Goal: Task Accomplishment & Management: Manage account settings

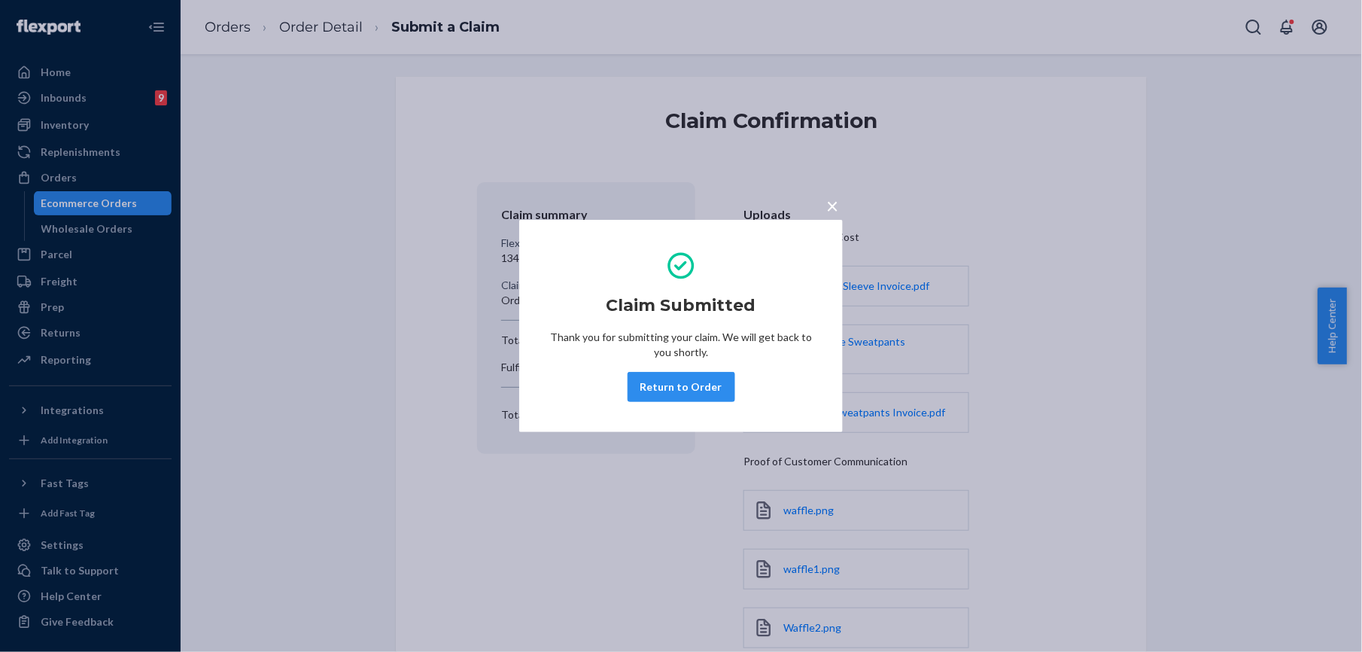
scroll to position [151, 0]
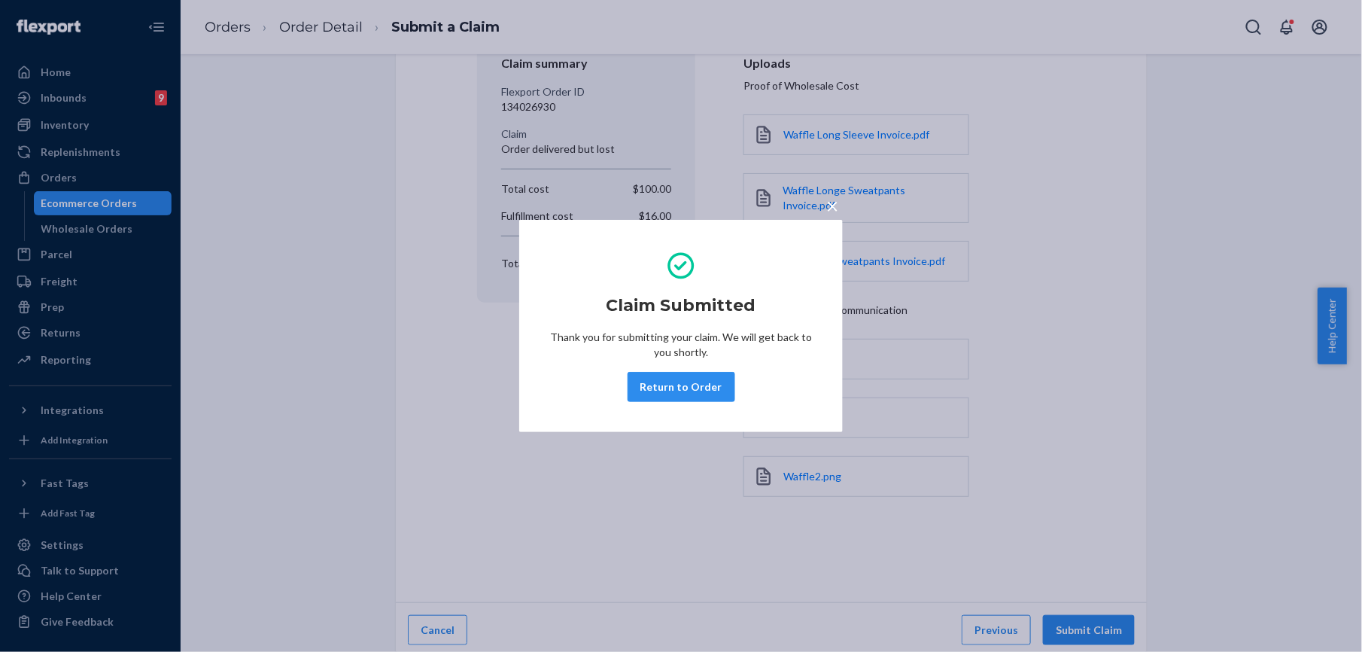
click at [233, 16] on div "× Claim Submitted Thank you for submitting your claim. We will get back to you …" at bounding box center [681, 326] width 1362 height 652
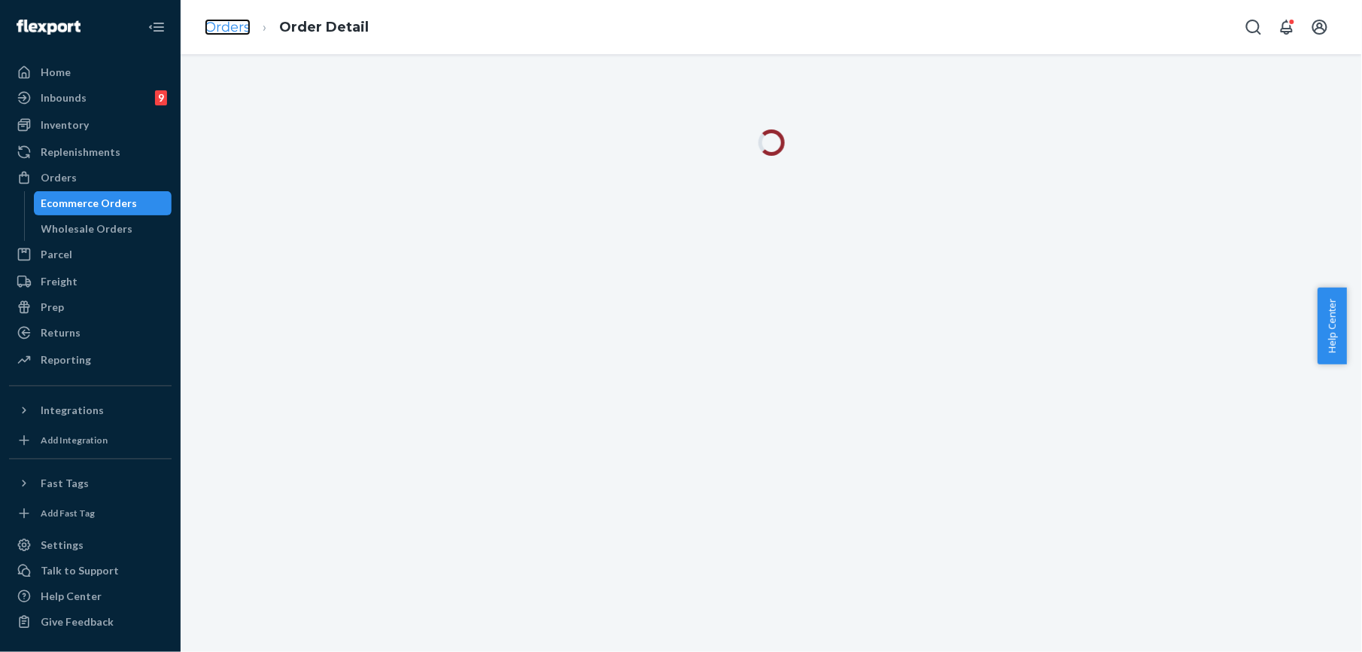
click at [230, 20] on link "Orders" at bounding box center [228, 27] width 46 height 17
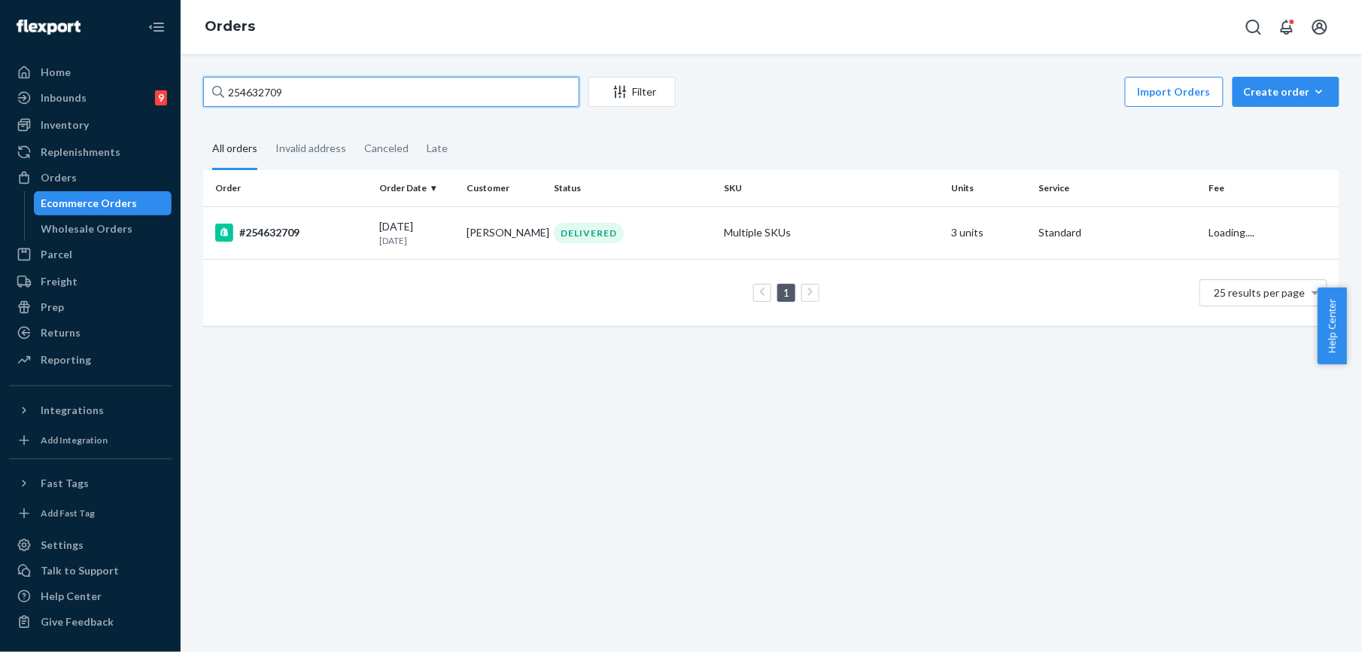
click at [290, 92] on input "254632709" at bounding box center [391, 92] width 376 height 30
paste input "500481"
type input "254500481"
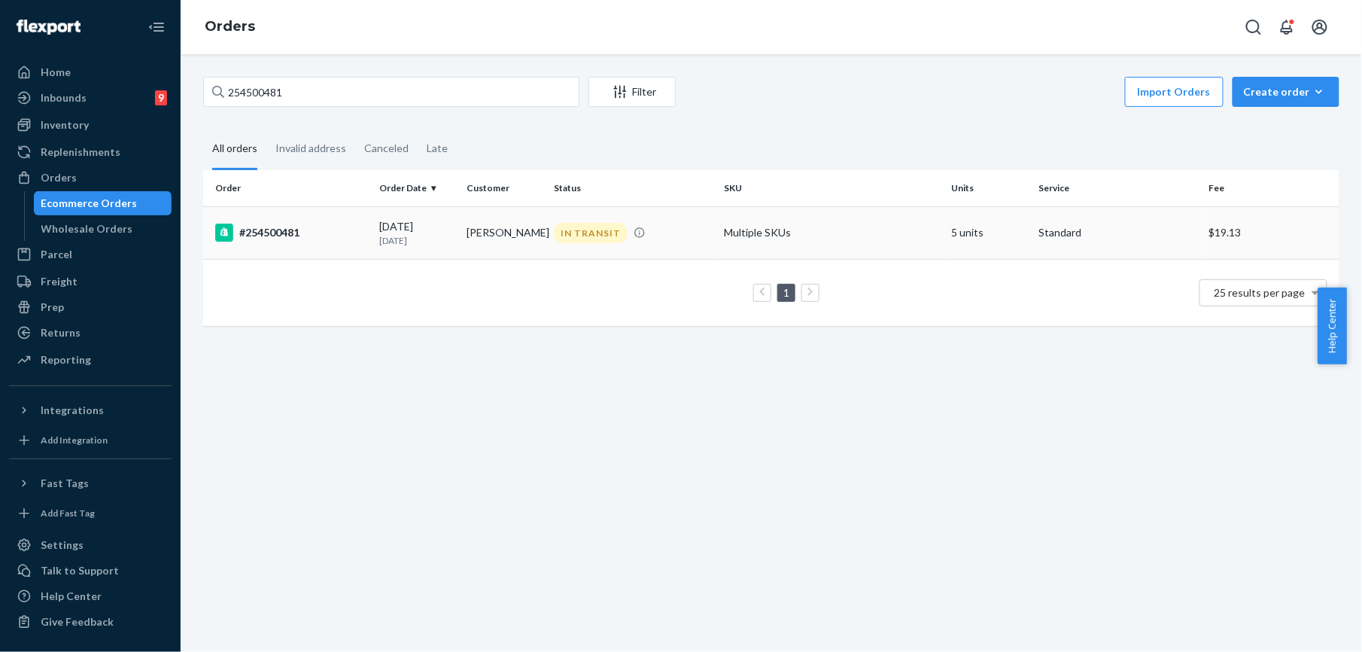
click at [274, 226] on div "#254500481" at bounding box center [291, 233] width 153 height 18
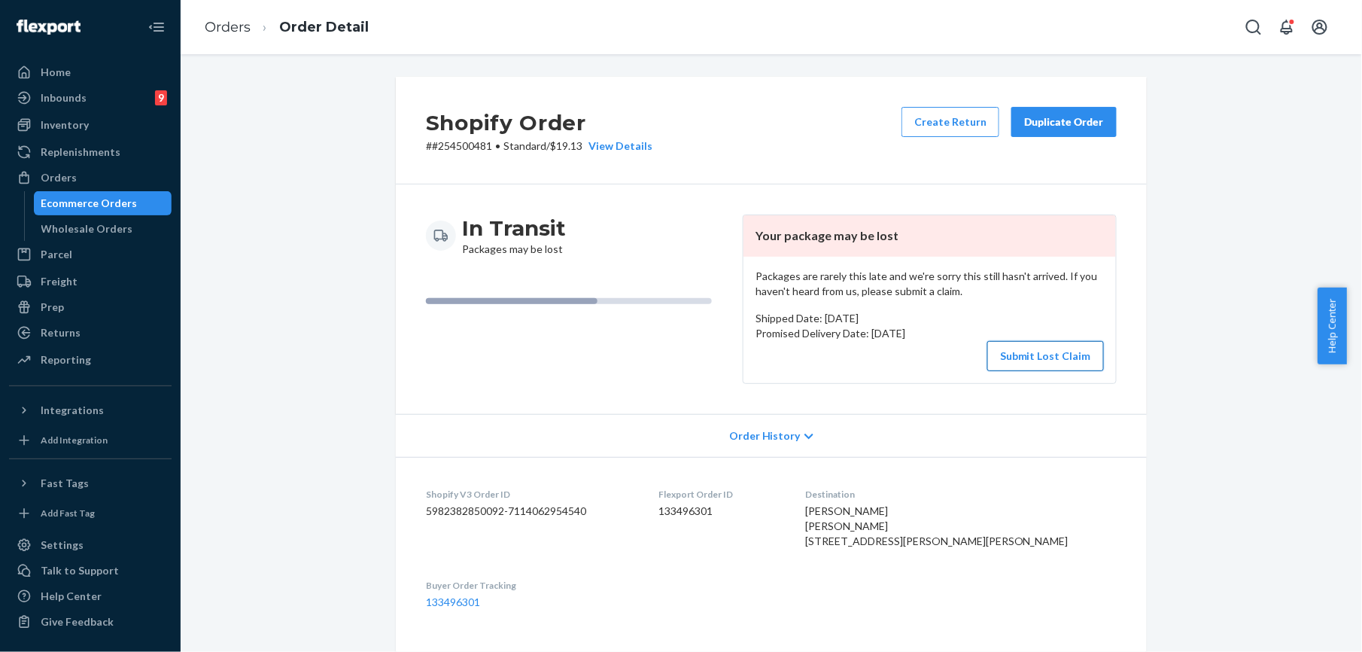
click at [1013, 360] on button "Submit Lost Claim" at bounding box center [1045, 356] width 117 height 30
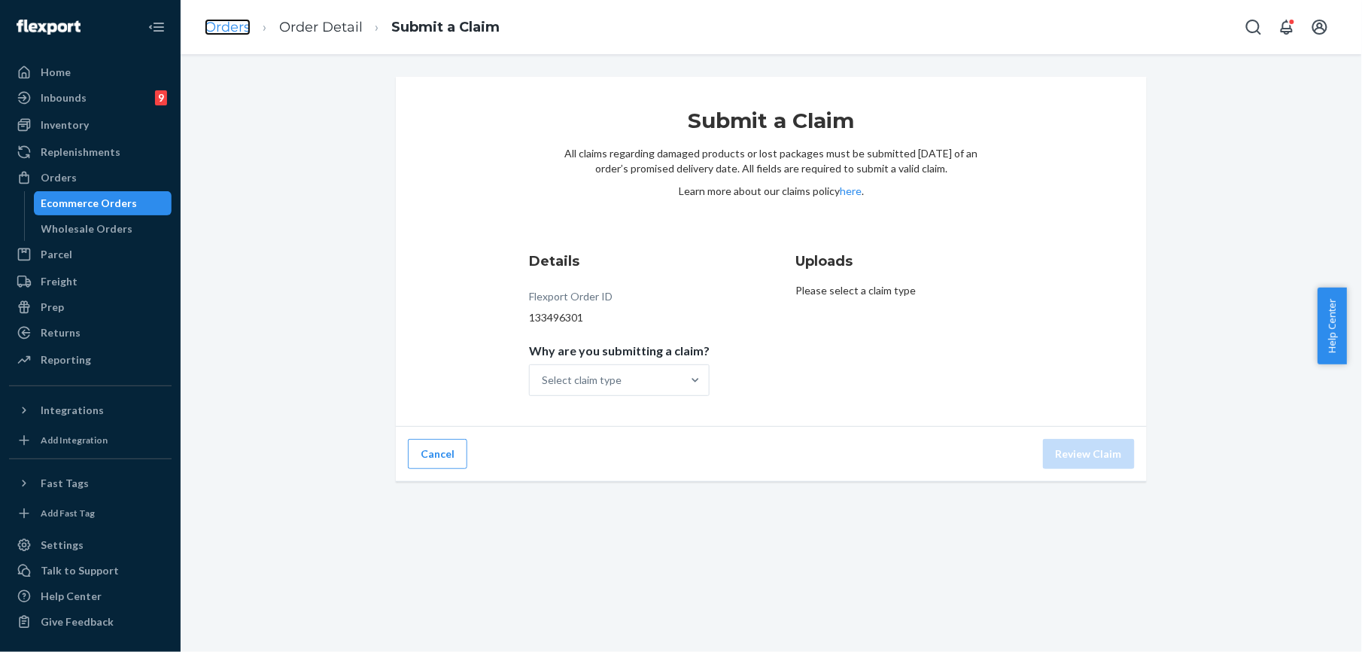
click at [236, 29] on link "Orders" at bounding box center [228, 27] width 46 height 17
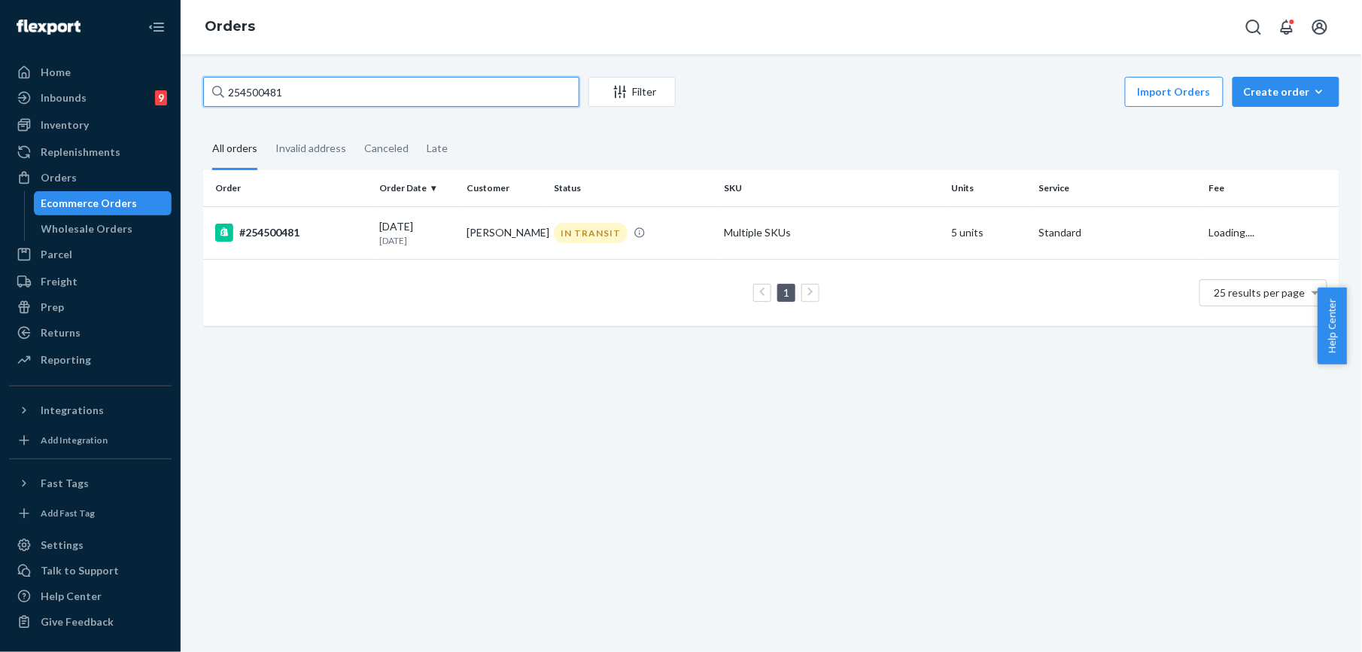
click at [239, 98] on input "254500481" at bounding box center [391, 92] width 376 height 30
paste input "[PERSON_NAME]"
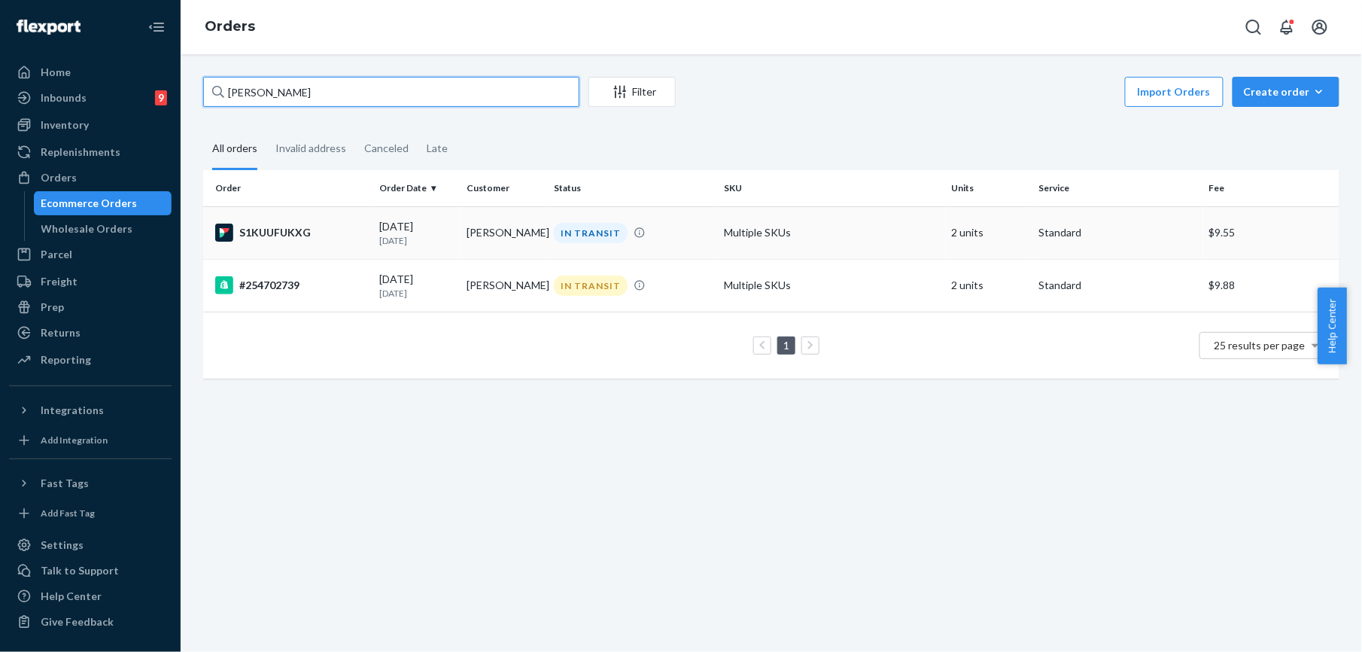
type input "[PERSON_NAME]"
click at [284, 238] on div "S1KUUFUKXG" at bounding box center [291, 233] width 153 height 18
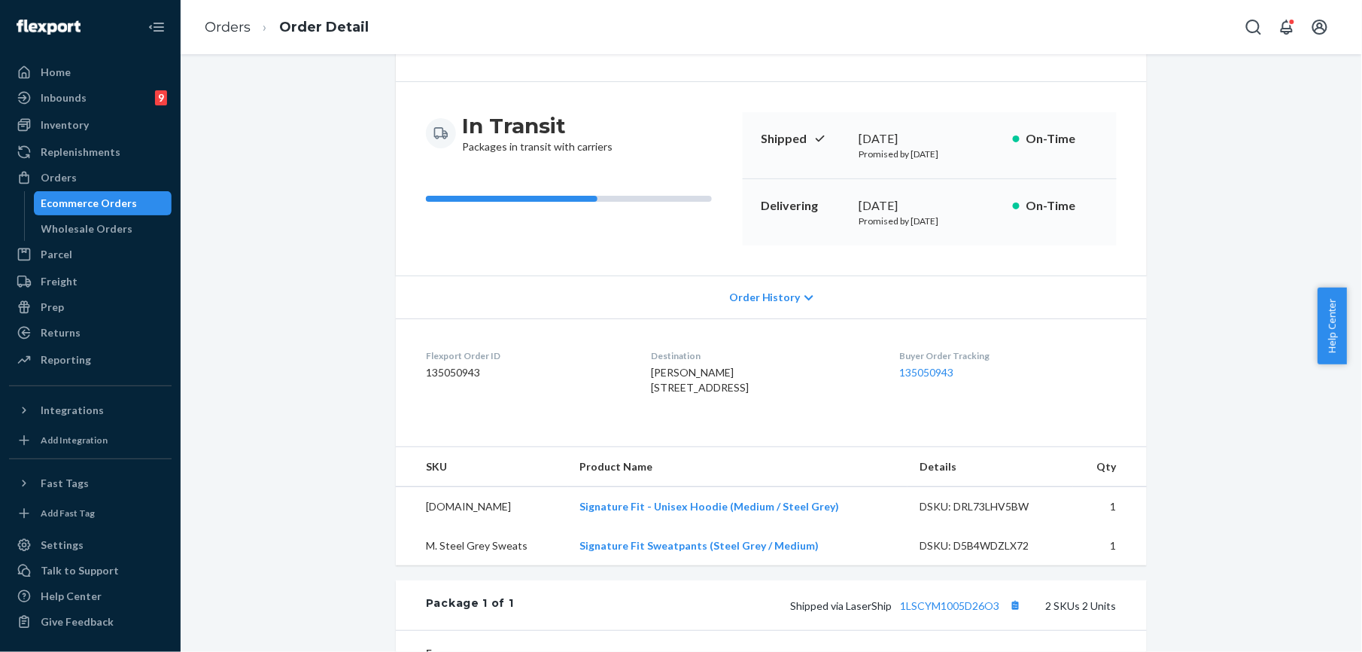
scroll to position [200, 0]
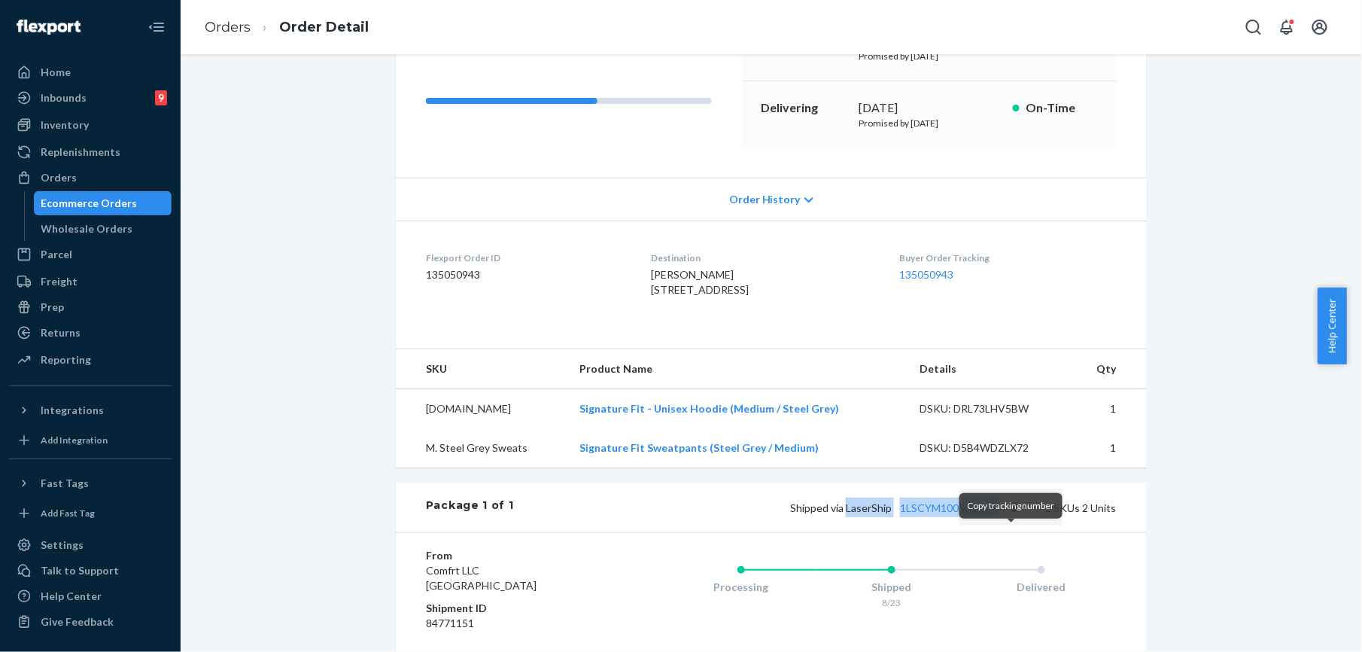
drag, startPoint x: 843, startPoint y: 540, endPoint x: 1004, endPoint y: 537, distance: 161.1
click at [1004, 514] on span "Shipped via LaserShip 1LSCYM1005D26O3" at bounding box center [907, 507] width 235 height 13
copy span "LaserShip 1LSCYM1005D26O3"
click at [61, 127] on div "Inventory" at bounding box center [65, 124] width 48 height 15
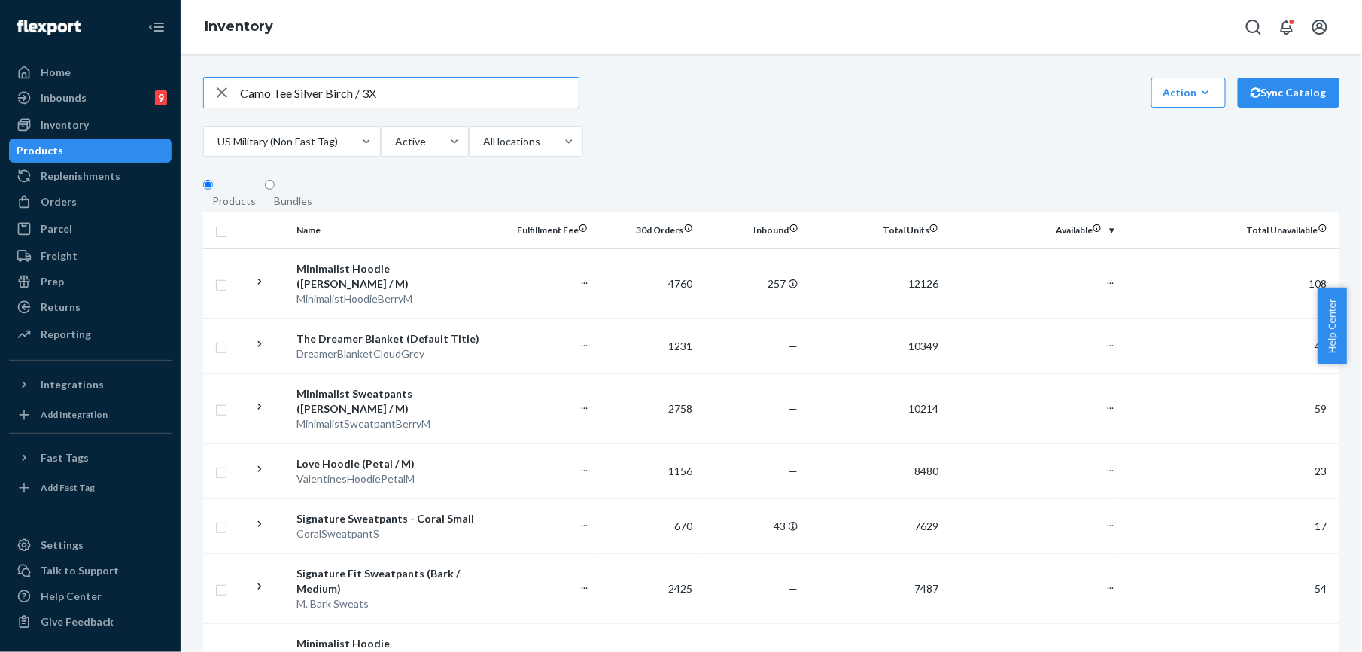
type input "Camo Tee Silver Birch / 3X"
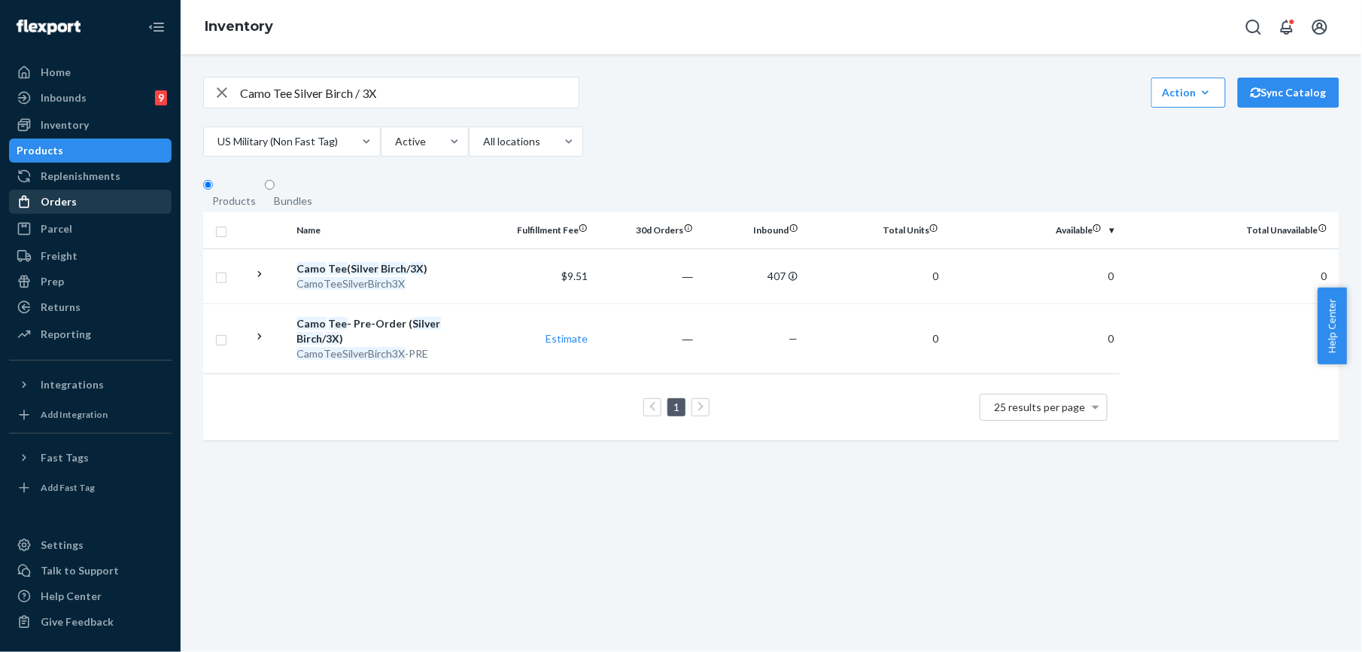
click at [74, 209] on div "Orders" at bounding box center [91, 201] width 160 height 21
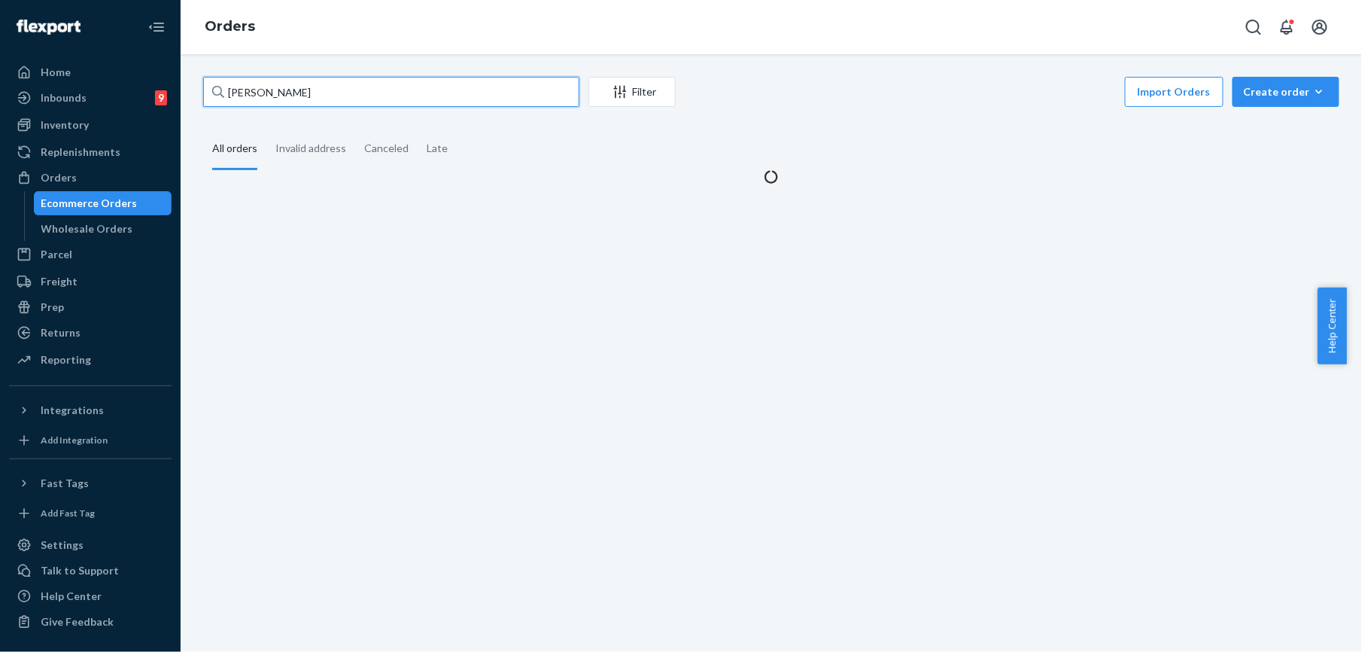
click at [292, 101] on input "[PERSON_NAME]" at bounding box center [391, 92] width 376 height 30
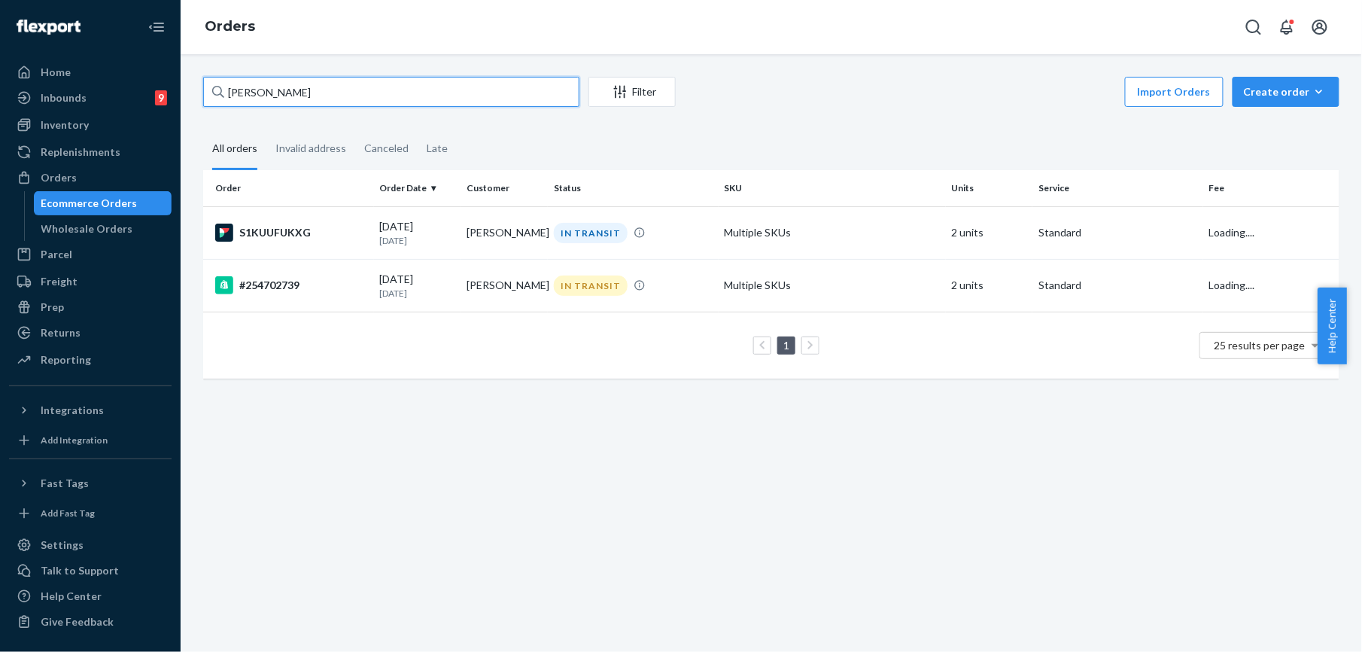
click at [292, 101] on input "[PERSON_NAME]" at bounding box center [391, 92] width 376 height 30
paste input "254360235"
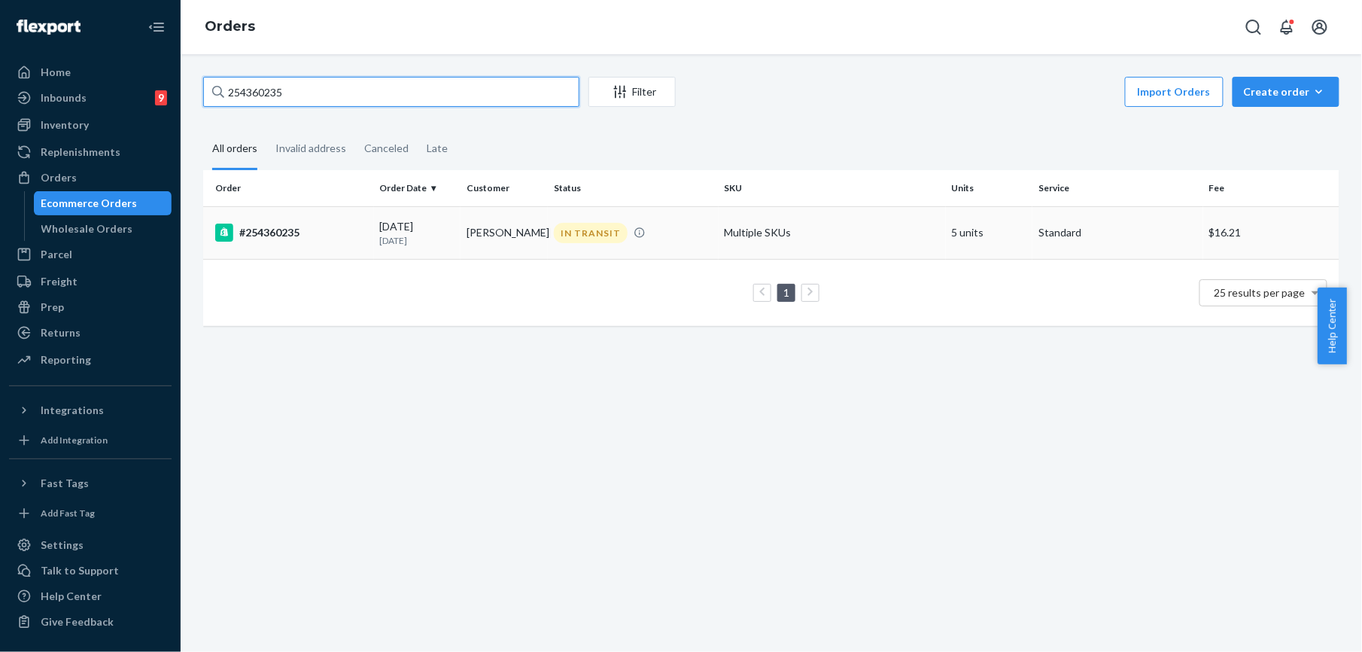
type input "254360235"
click at [268, 233] on div "#254360235" at bounding box center [291, 233] width 153 height 18
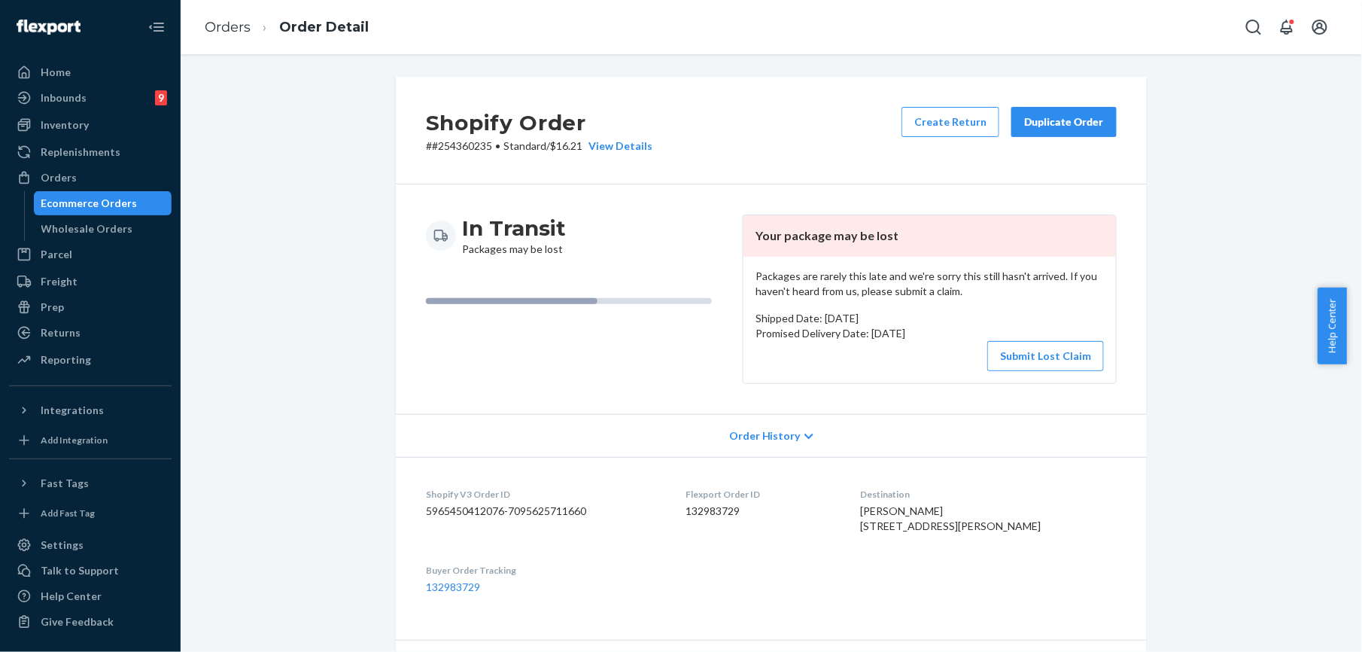
click at [1063, 129] on button "Duplicate Order" at bounding box center [1063, 122] width 105 height 30
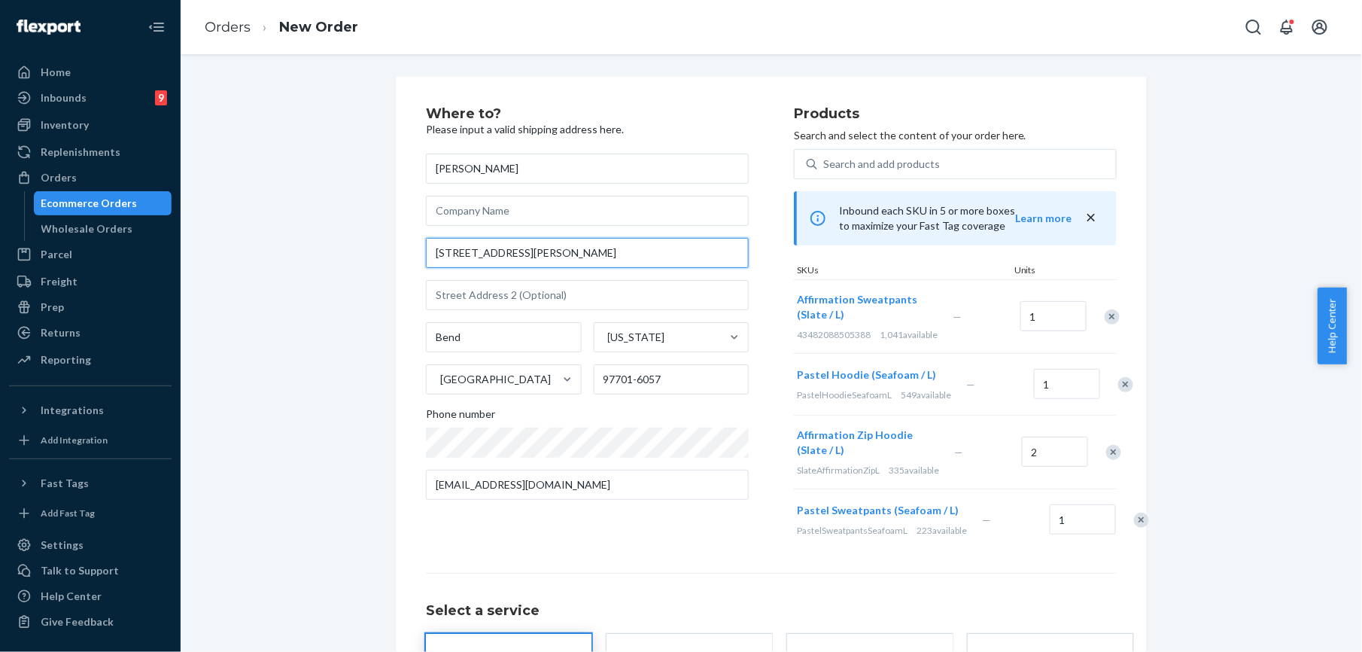
click at [533, 251] on input "[STREET_ADDRESS][PERSON_NAME]" at bounding box center [587, 253] width 323 height 30
click at [525, 293] on input "text" at bounding box center [587, 295] width 323 height 30
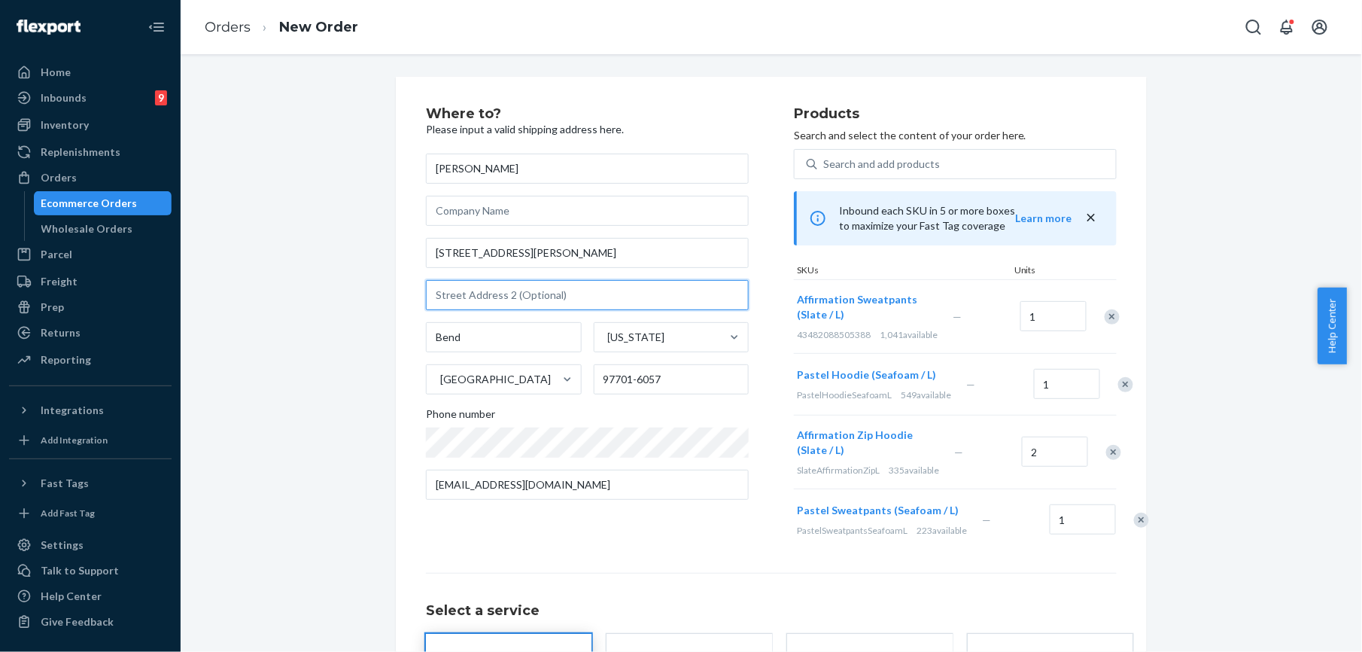
paste input "Apt 21"
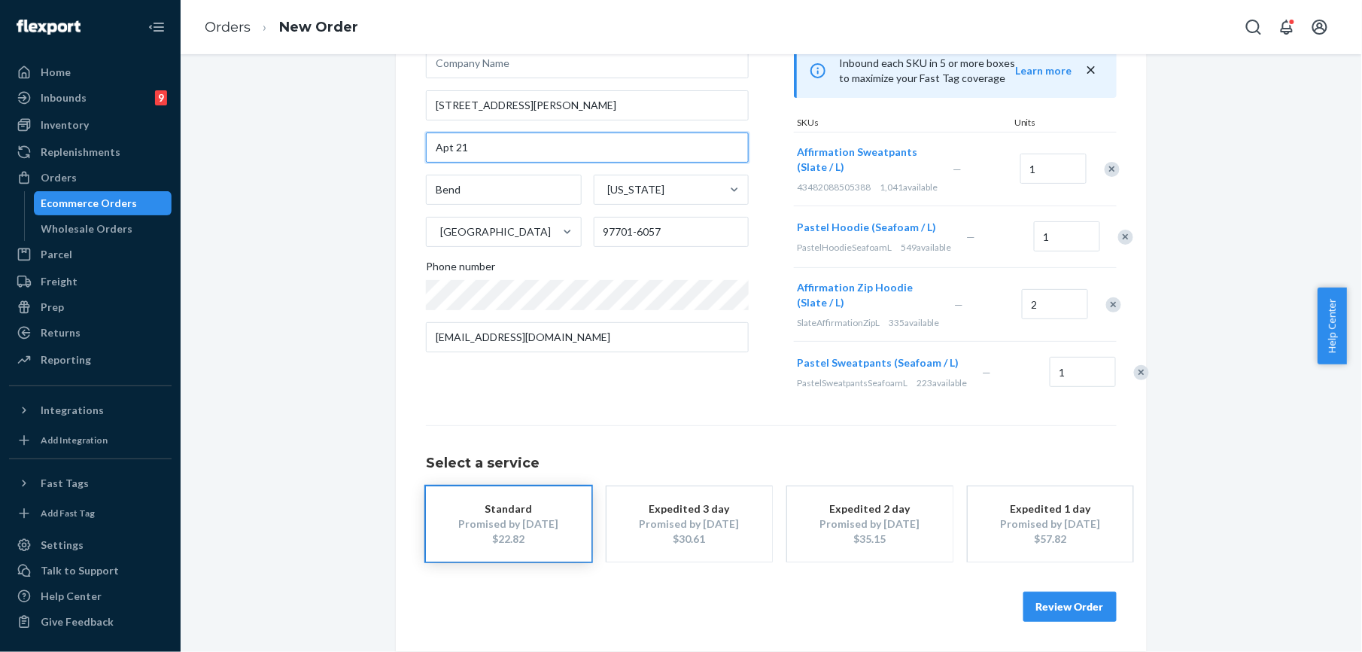
scroll to position [208, 0]
type input "Apt 21"
click at [1033, 593] on button "Review Order" at bounding box center [1070, 607] width 93 height 30
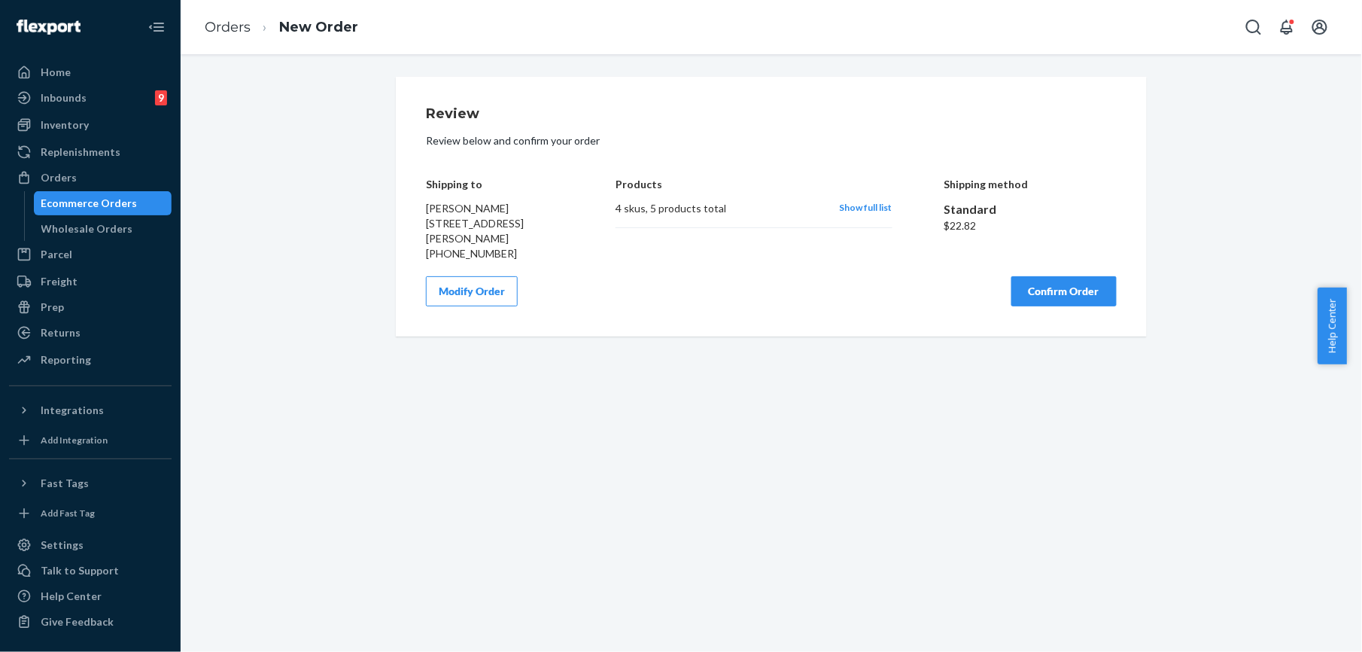
click at [1042, 287] on div "Review Review below and confirm your order Shipping to [PERSON_NAME] [STREET_AD…" at bounding box center [771, 206] width 691 height 199
click at [1034, 305] on button "Confirm Order" at bounding box center [1063, 291] width 105 height 30
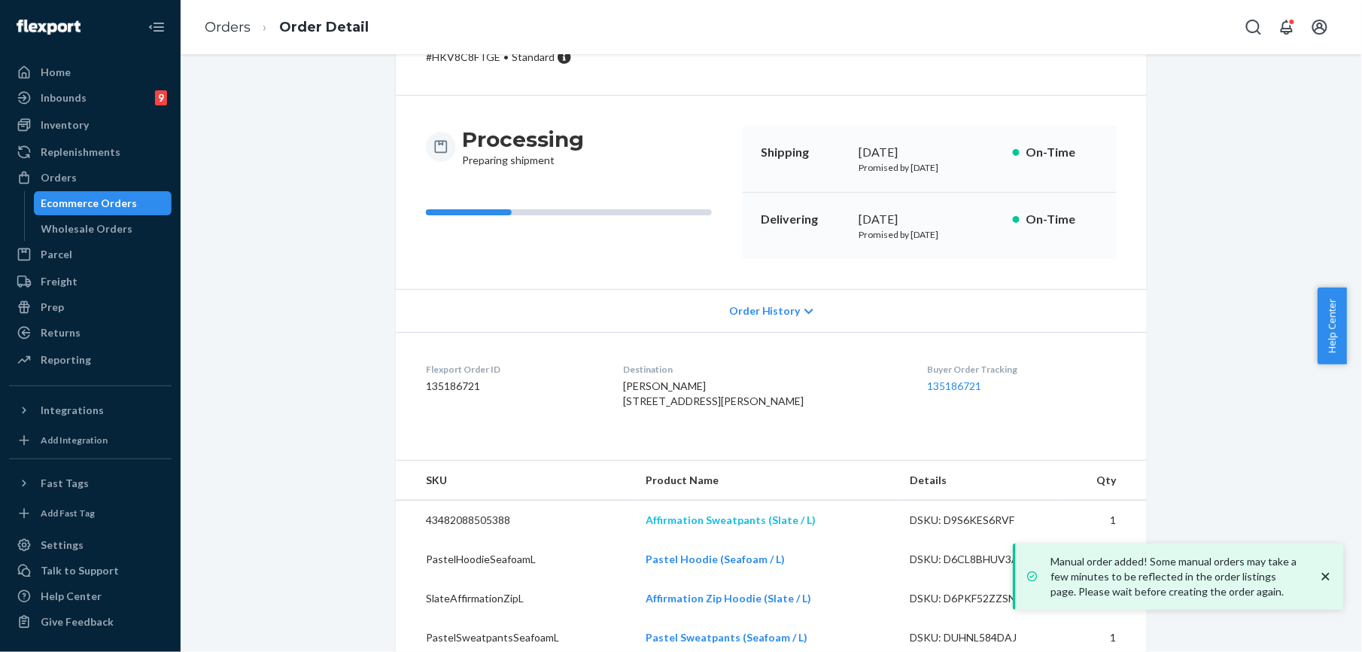
scroll to position [143, 0]
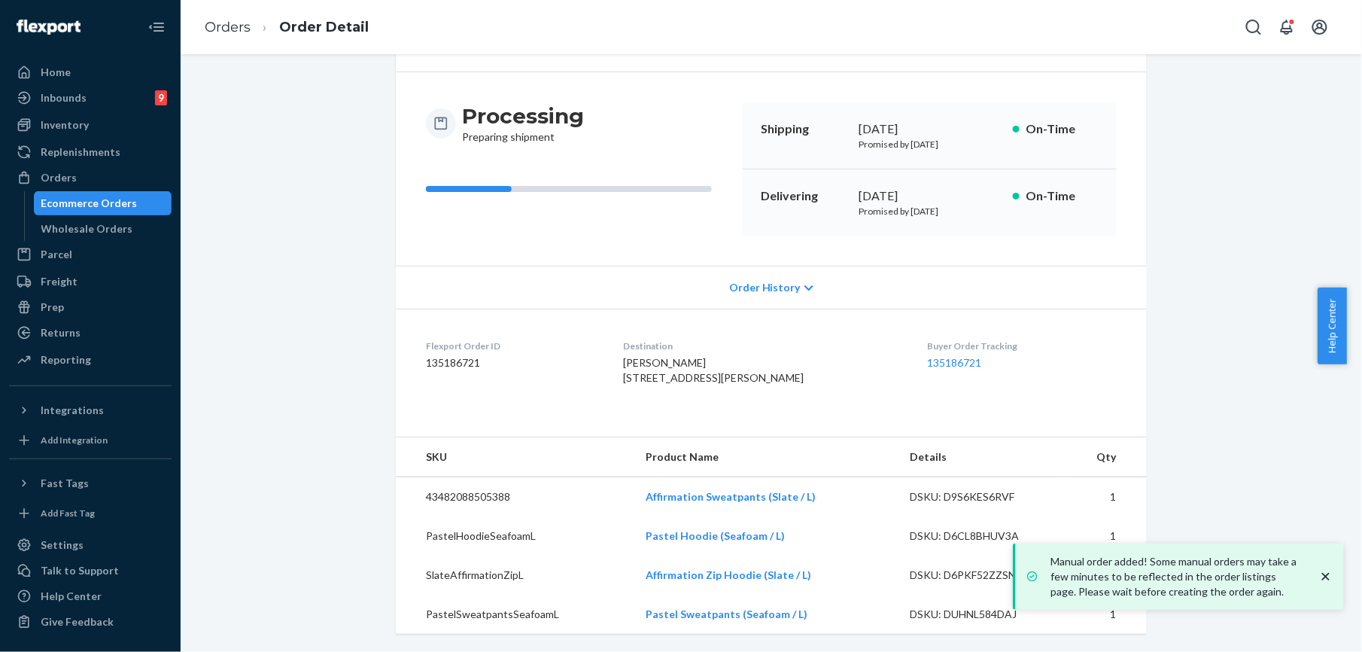
drag, startPoint x: 632, startPoint y: 345, endPoint x: 645, endPoint y: 376, distance: 34.1
click at [645, 376] on span "[PERSON_NAME] [STREET_ADDRESS][PERSON_NAME]" at bounding box center [714, 370] width 181 height 28
copy span "[STREET_ADDRESS][PERSON_NAME]"
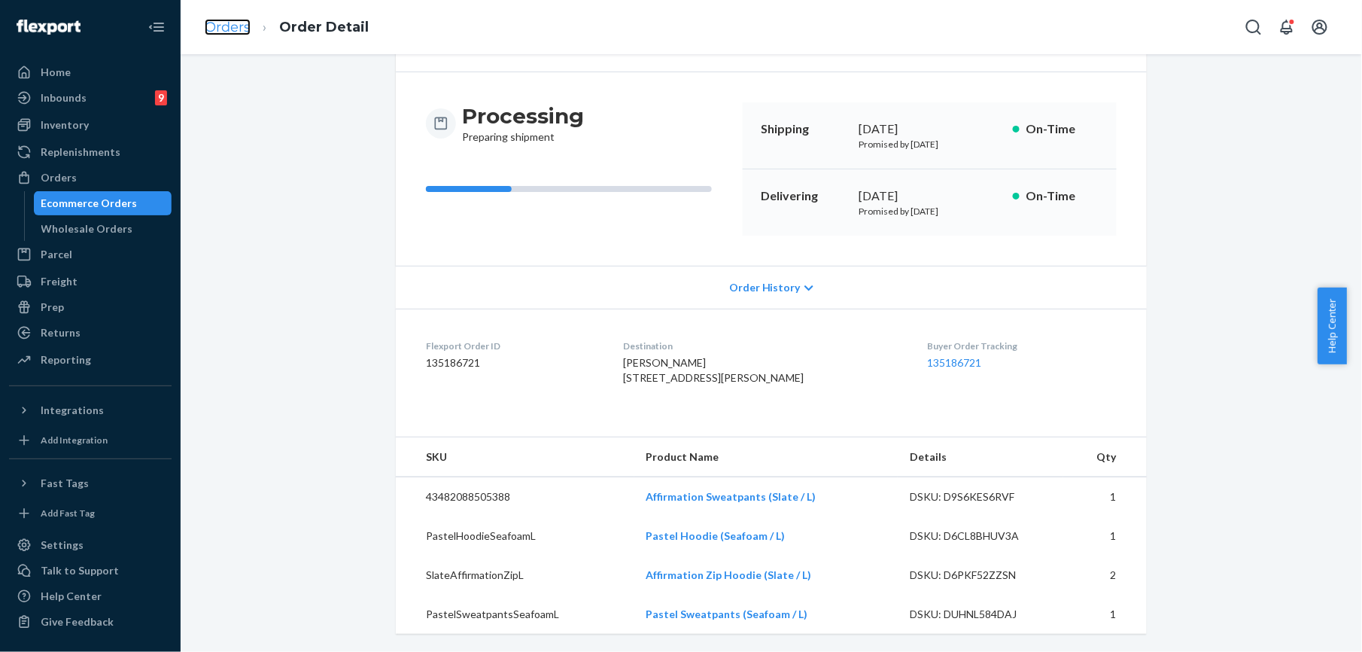
click at [233, 26] on link "Orders" at bounding box center [228, 27] width 46 height 17
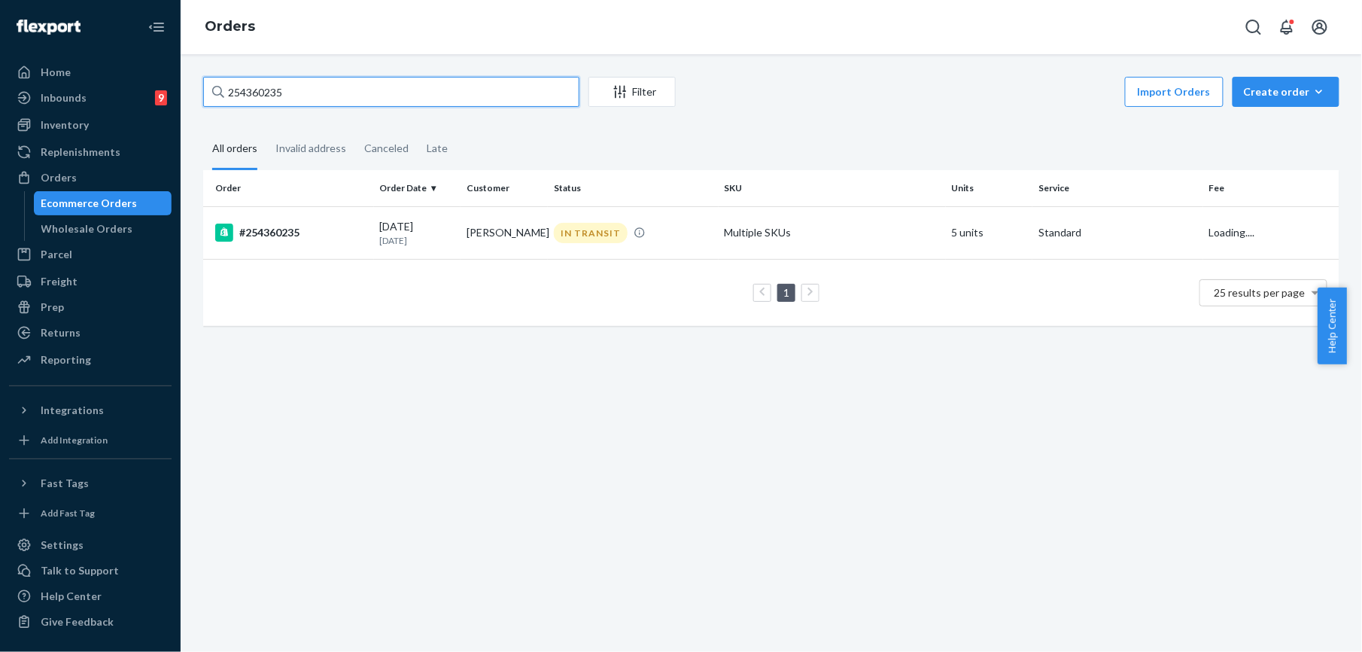
click at [263, 83] on input "254360235" at bounding box center [391, 92] width 376 height 30
paste input "[PERSON_NAME]"
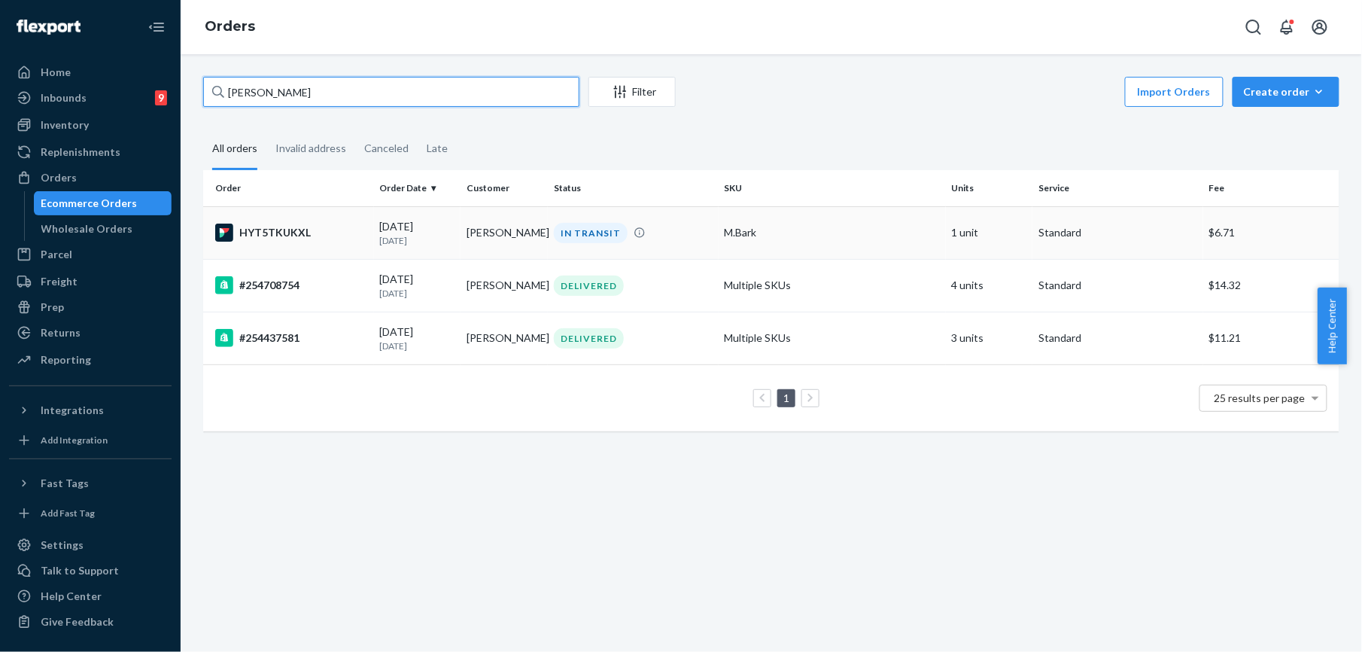
type input "[PERSON_NAME]"
click at [269, 233] on div "HYT5TKUKXL" at bounding box center [291, 233] width 153 height 18
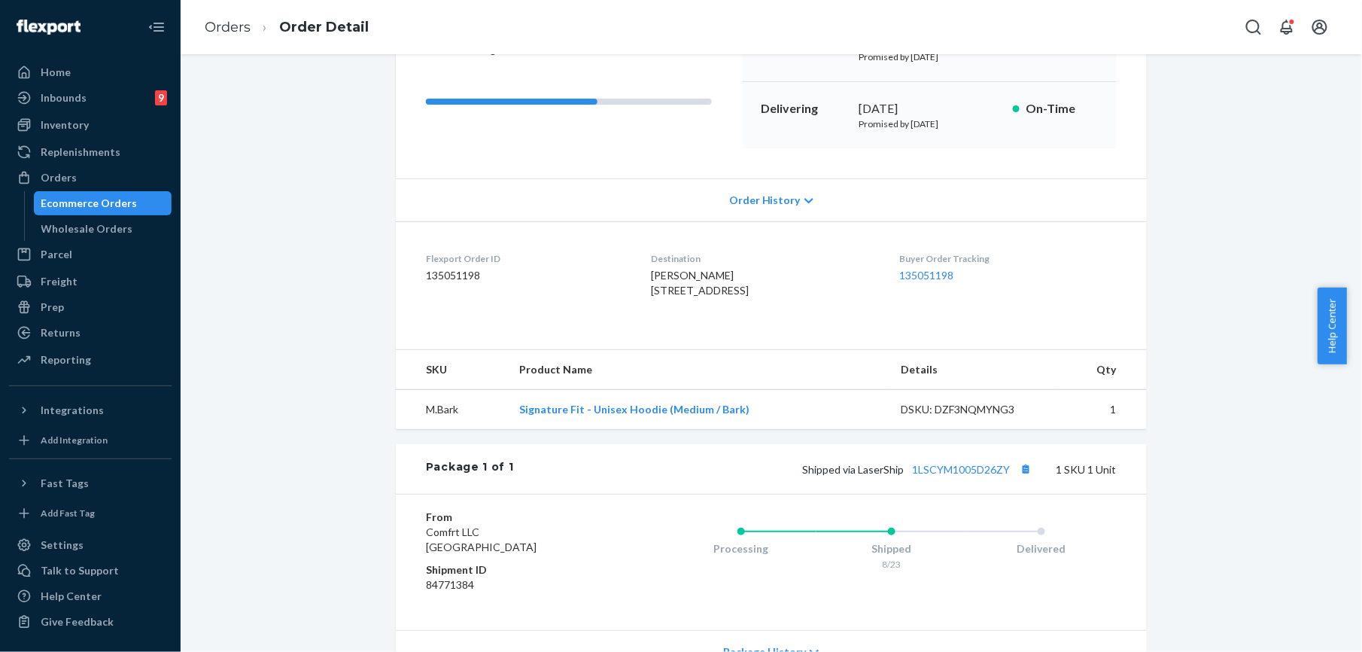
scroll to position [200, 0]
drag, startPoint x: 516, startPoint y: 444, endPoint x: 744, endPoint y: 458, distance: 229.2
click at [739, 429] on td "Signature Fit - Unisex Hoodie (Medium / Bark)" at bounding box center [698, 409] width 382 height 40
copy link "Signature Fit - Unisex Hoodie (Medium / Bark)"
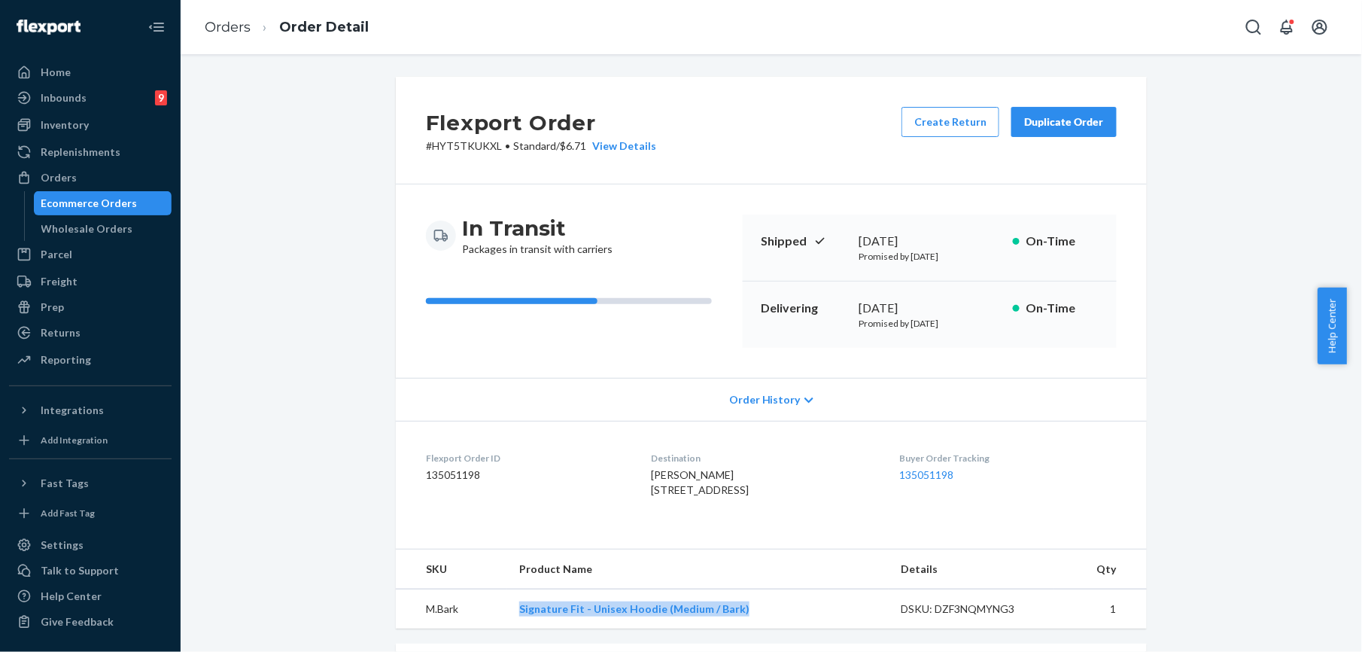
scroll to position [301, 0]
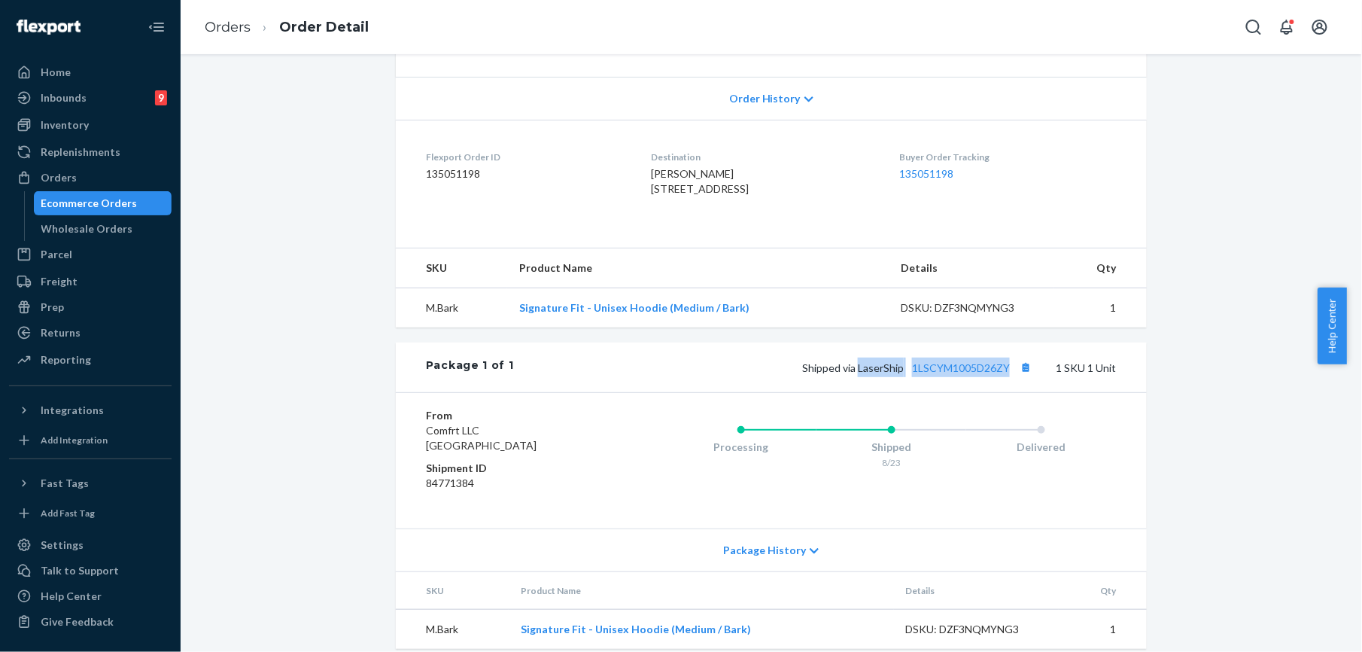
drag, startPoint x: 853, startPoint y: 398, endPoint x: 1003, endPoint y: 407, distance: 150.8
click at [1004, 377] on div "Shipped via LaserShip 1LSCYM1005D26ZY 1 SKU 1 Unit" at bounding box center [815, 367] width 603 height 20
copy span "LaserShip 1LSCYM1005D26ZY"
click at [221, 25] on link "Orders" at bounding box center [228, 27] width 46 height 17
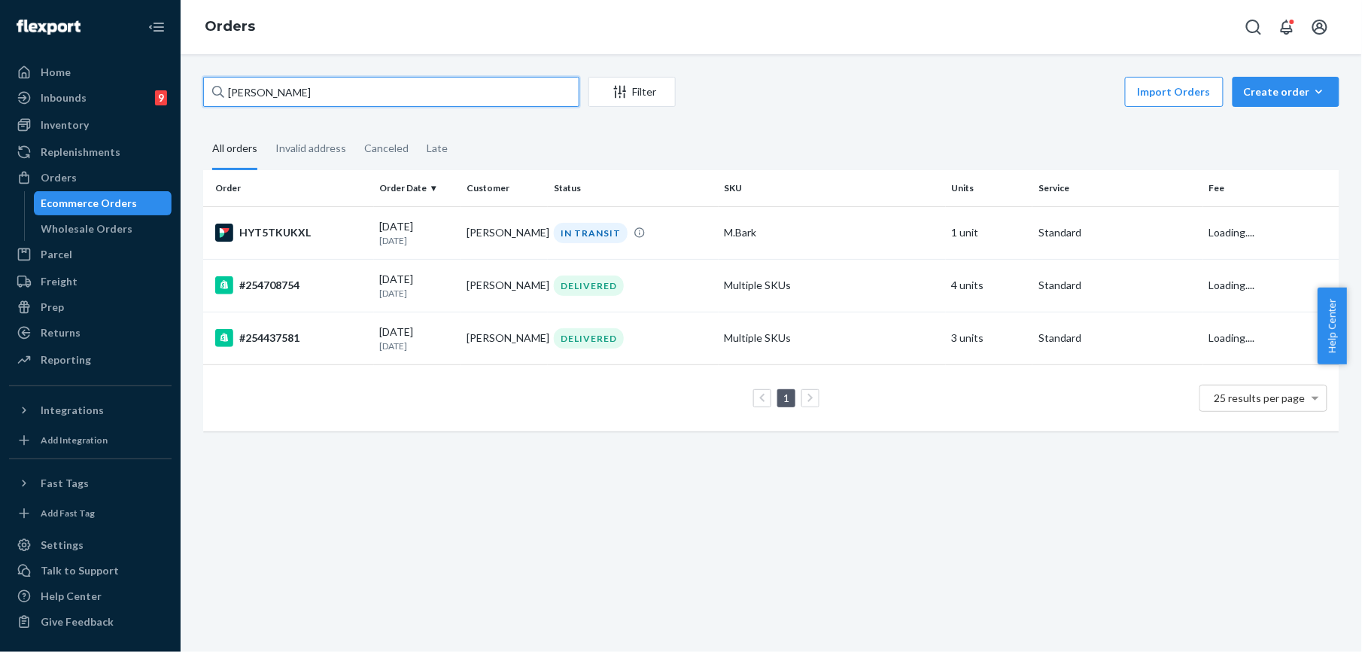
click at [274, 95] on input "[PERSON_NAME]" at bounding box center [391, 92] width 376 height 30
paste input "[PERSON_NAME]"
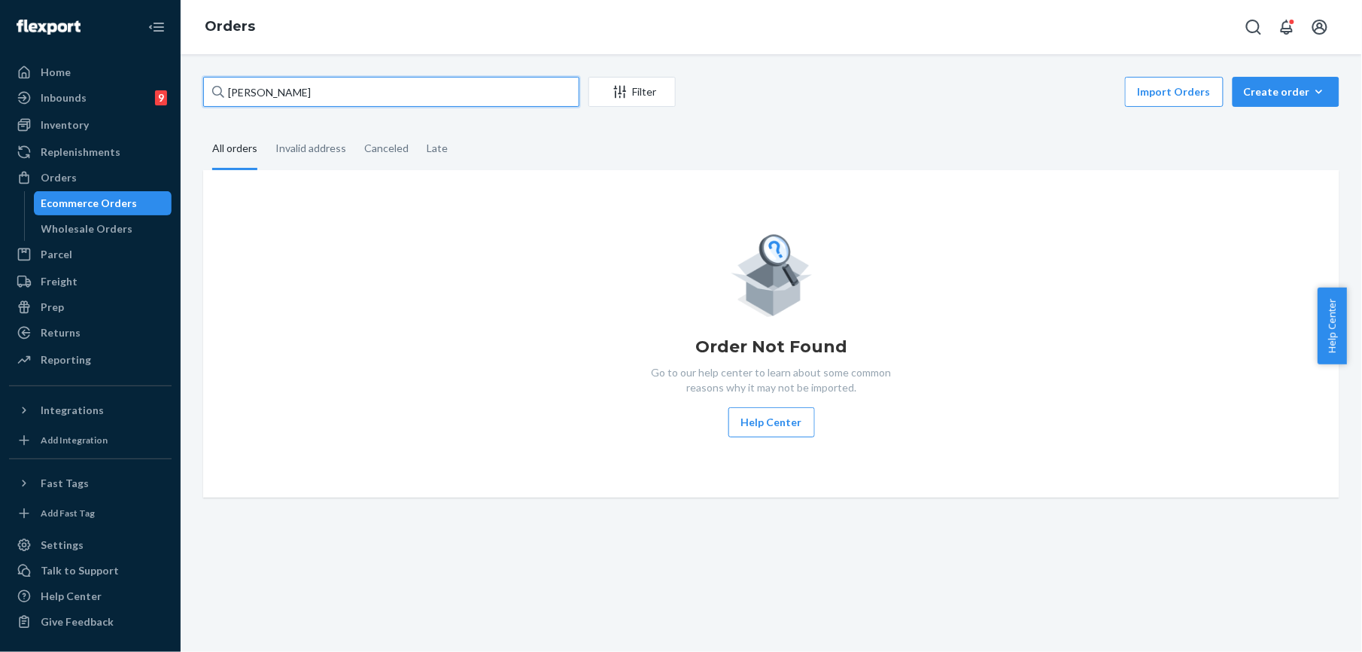
click at [266, 93] on input "[PERSON_NAME]" at bounding box center [391, 92] width 376 height 30
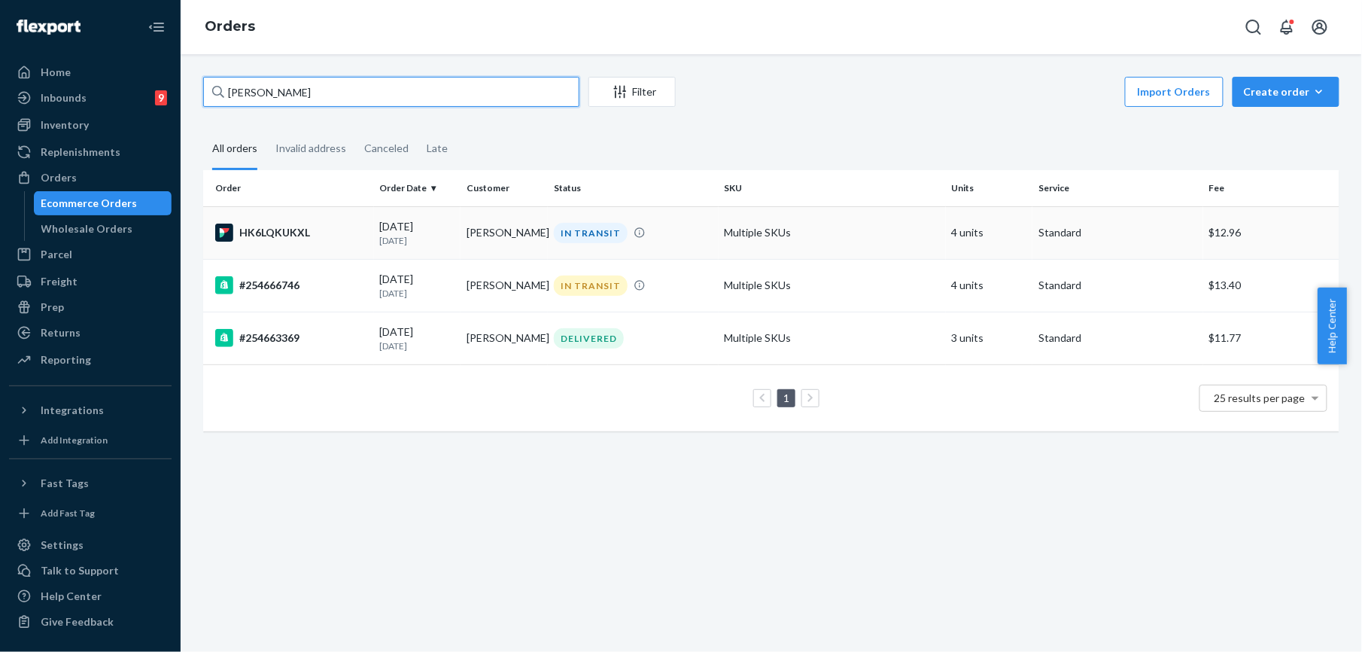
type input "[PERSON_NAME]"
click at [266, 227] on div "HK6LQKUKXL" at bounding box center [291, 233] width 153 height 18
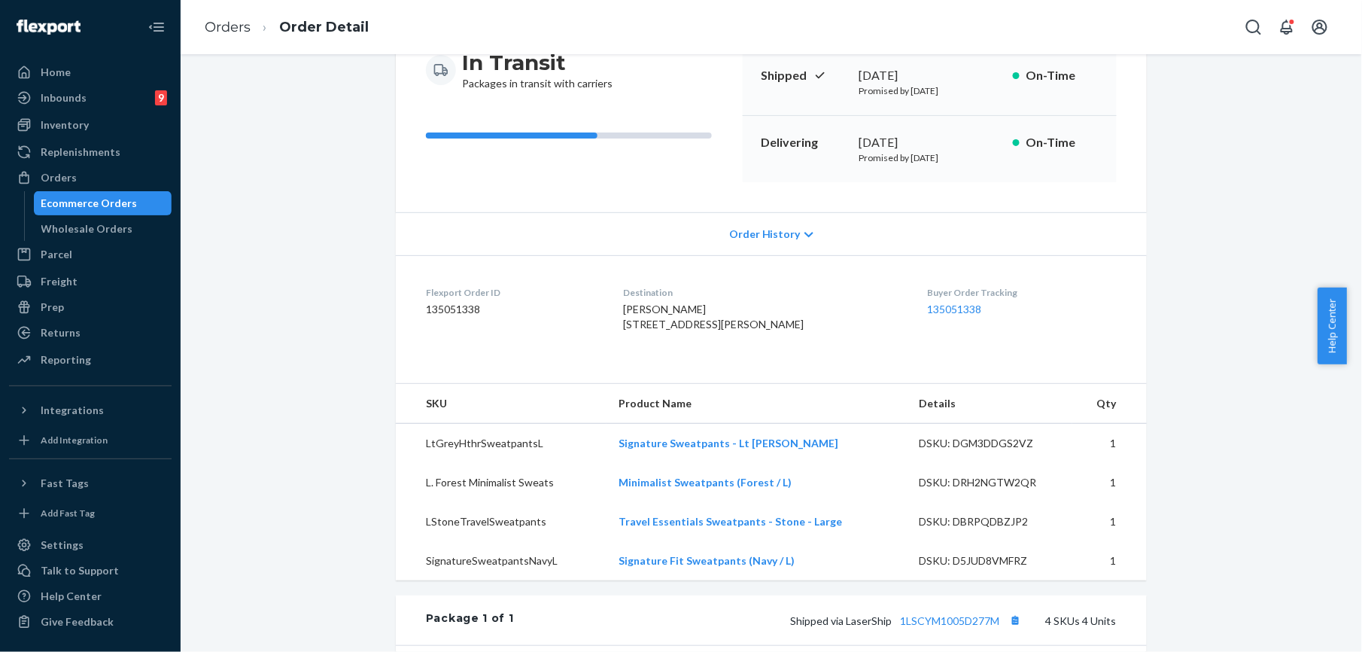
scroll to position [200, 0]
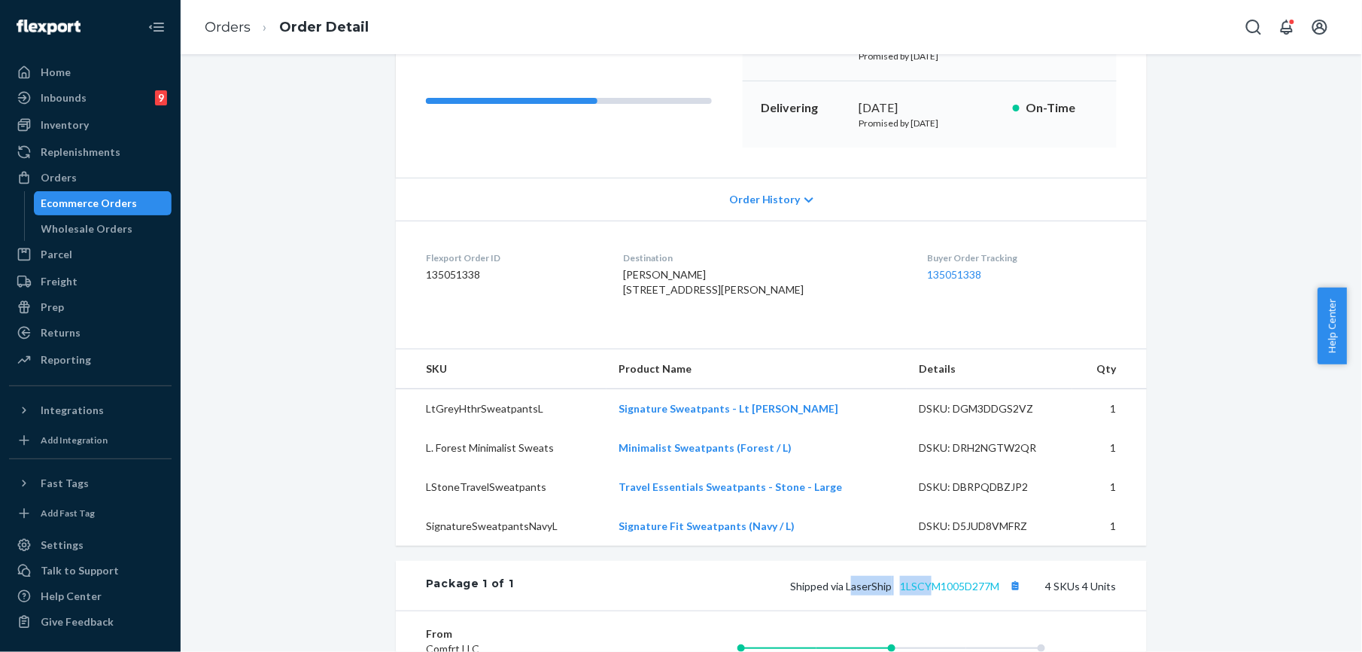
drag, startPoint x: 844, startPoint y: 620, endPoint x: 923, endPoint y: 612, distance: 79.5
click at [923, 592] on span "Shipped via LaserShip 1LSCYM1005D277M" at bounding box center [907, 585] width 235 height 13
drag, startPoint x: 923, startPoint y: 612, endPoint x: 846, endPoint y: 604, distance: 77.2
click at [832, 590] on div "Flexport Order # HK6LQKUKXL • Standard / $12.96 View Details Create Return Dupl…" at bounding box center [771, 431] width 751 height 1108
drag, startPoint x: 841, startPoint y: 617, endPoint x: 996, endPoint y: 617, distance: 155.8
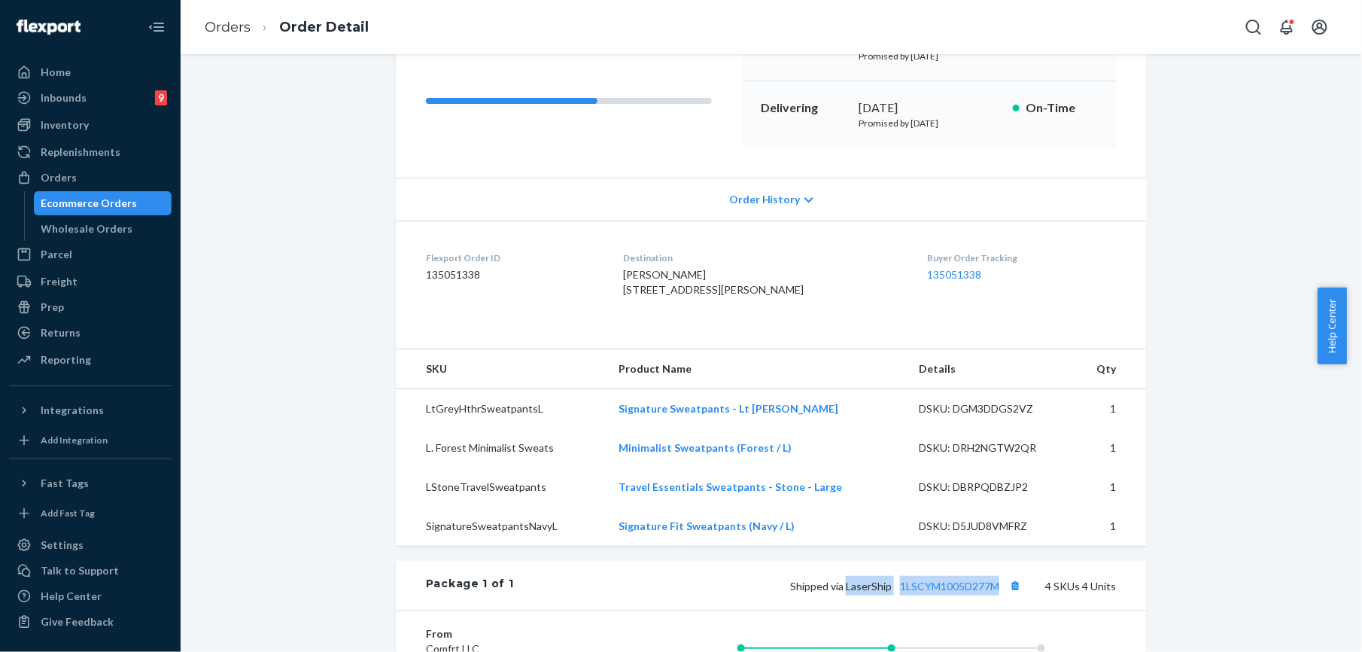
click at [996, 592] on span "Shipped via LaserShip 1LSCYM1005D277M" at bounding box center [907, 585] width 235 height 13
copy span "LaserShip 1LSCYM1005D277M"
drag, startPoint x: 226, startPoint y: 20, endPoint x: 248, endPoint y: 64, distance: 49.8
click at [226, 20] on link "Orders" at bounding box center [228, 27] width 46 height 17
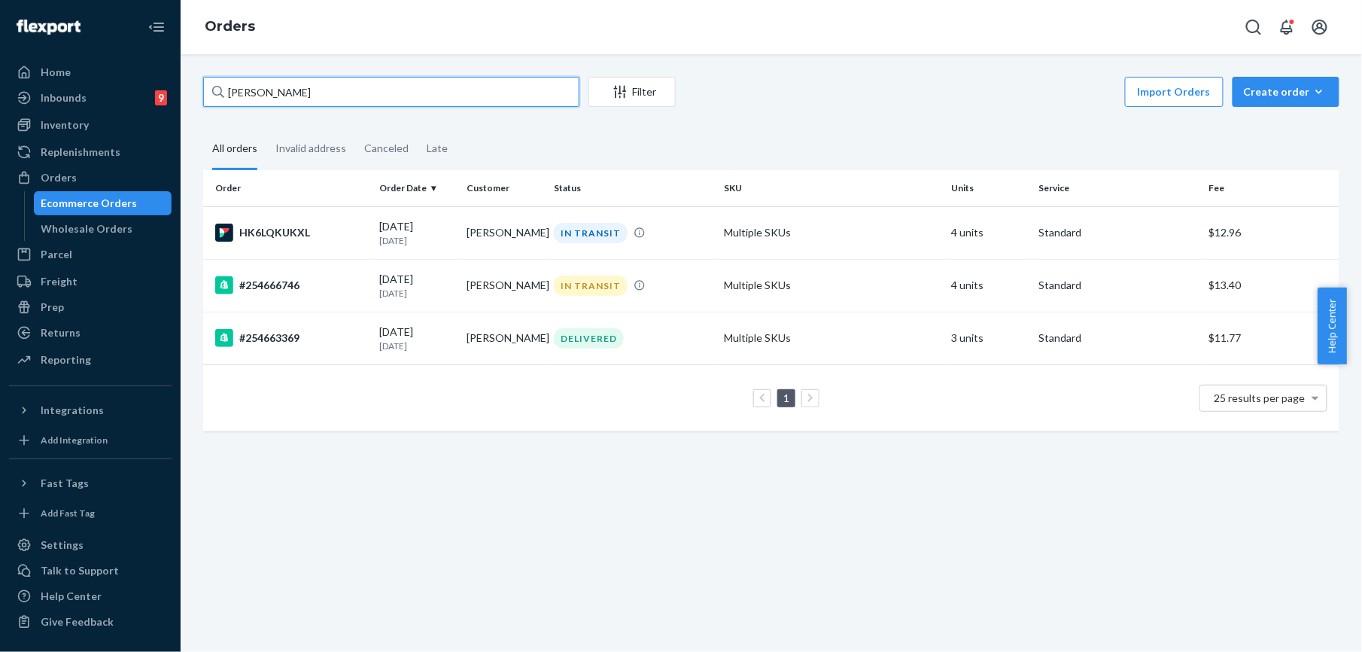
click at [265, 89] on input "[PERSON_NAME]" at bounding box center [391, 92] width 376 height 30
paste input "254693660"
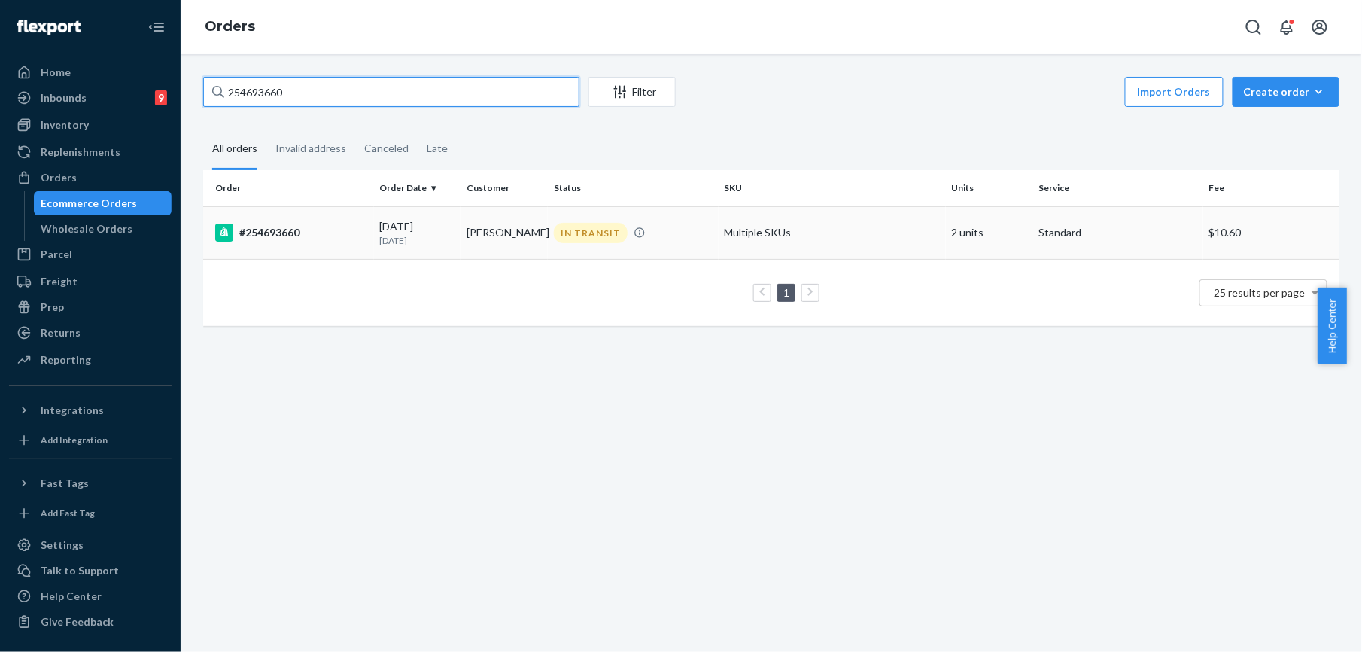
type input "254693660"
click at [269, 235] on div "#254693660" at bounding box center [291, 233] width 153 height 18
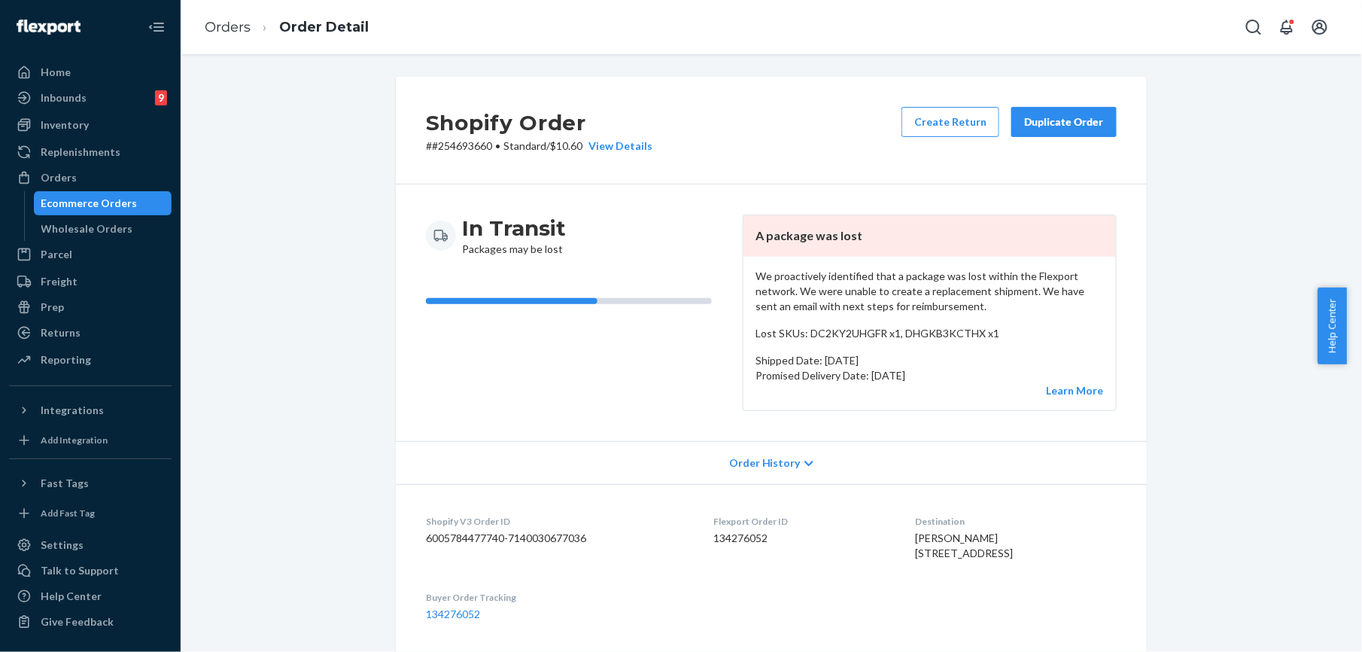
click at [1060, 131] on button "Duplicate Order" at bounding box center [1063, 122] width 105 height 30
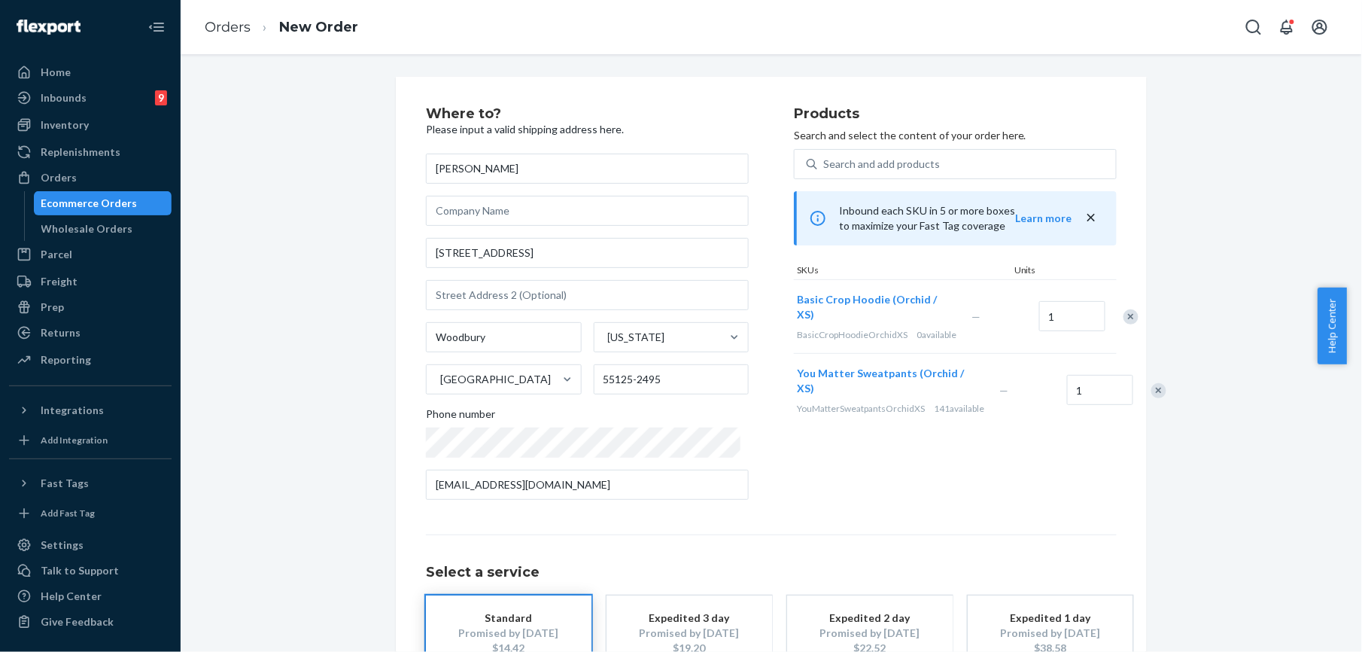
click at [515, 236] on div "[PERSON_NAME] [STREET_ADDRESS][US_STATE][PHONE_NUMBER] Phone number [EMAIL_ADDR…" at bounding box center [587, 327] width 323 height 346
click at [513, 245] on input "[STREET_ADDRESS]" at bounding box center [587, 253] width 323 height 30
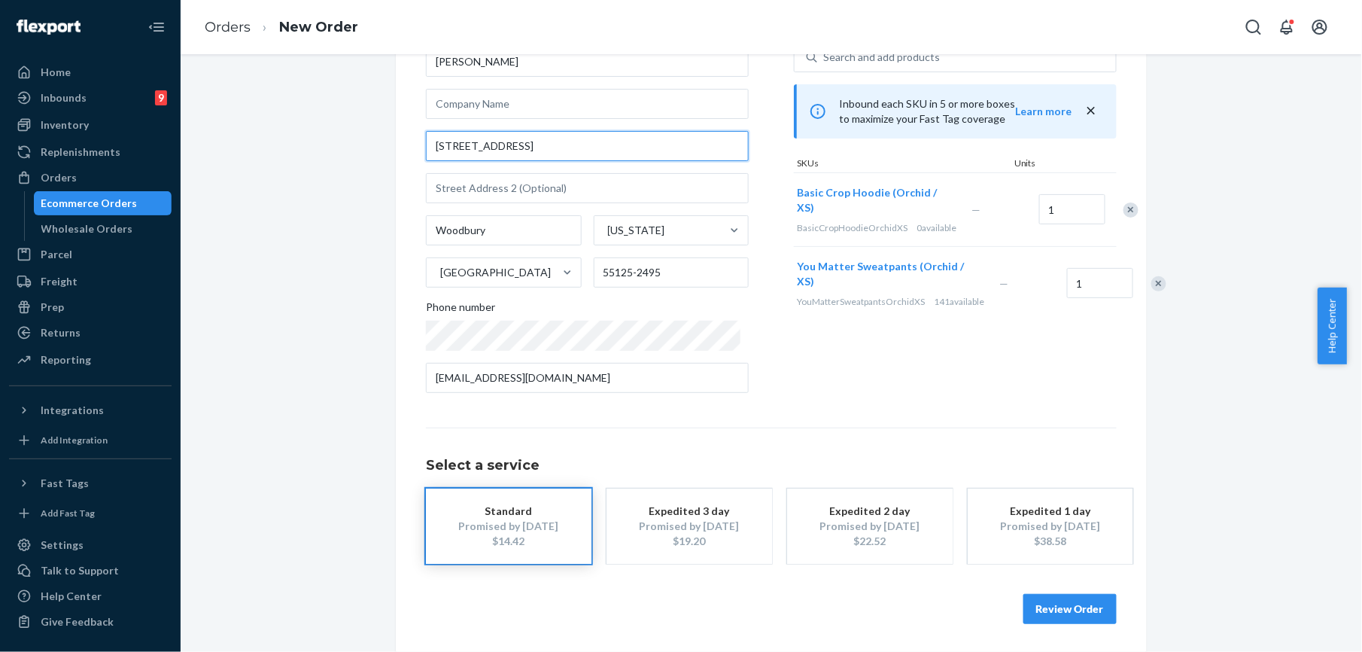
scroll to position [108, 0]
click at [1063, 621] on button "Review Order" at bounding box center [1070, 607] width 93 height 30
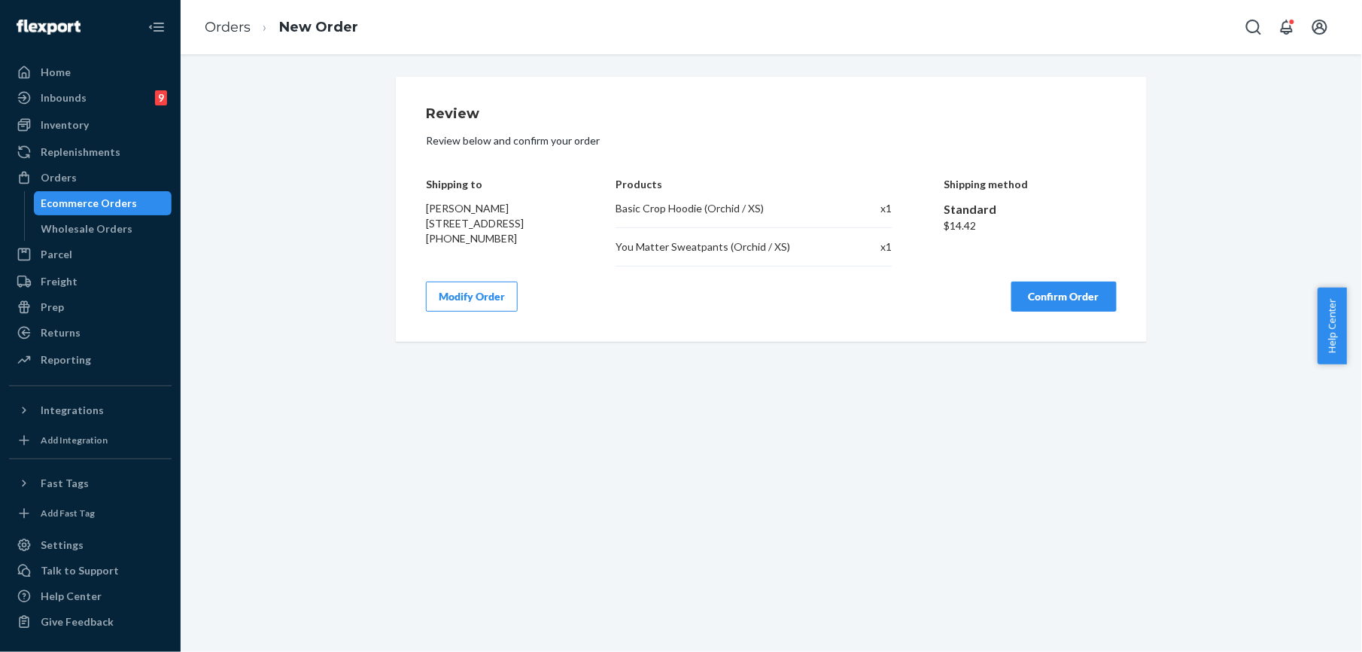
scroll to position [0, 0]
click at [1033, 308] on button "Confirm Order" at bounding box center [1063, 296] width 105 height 30
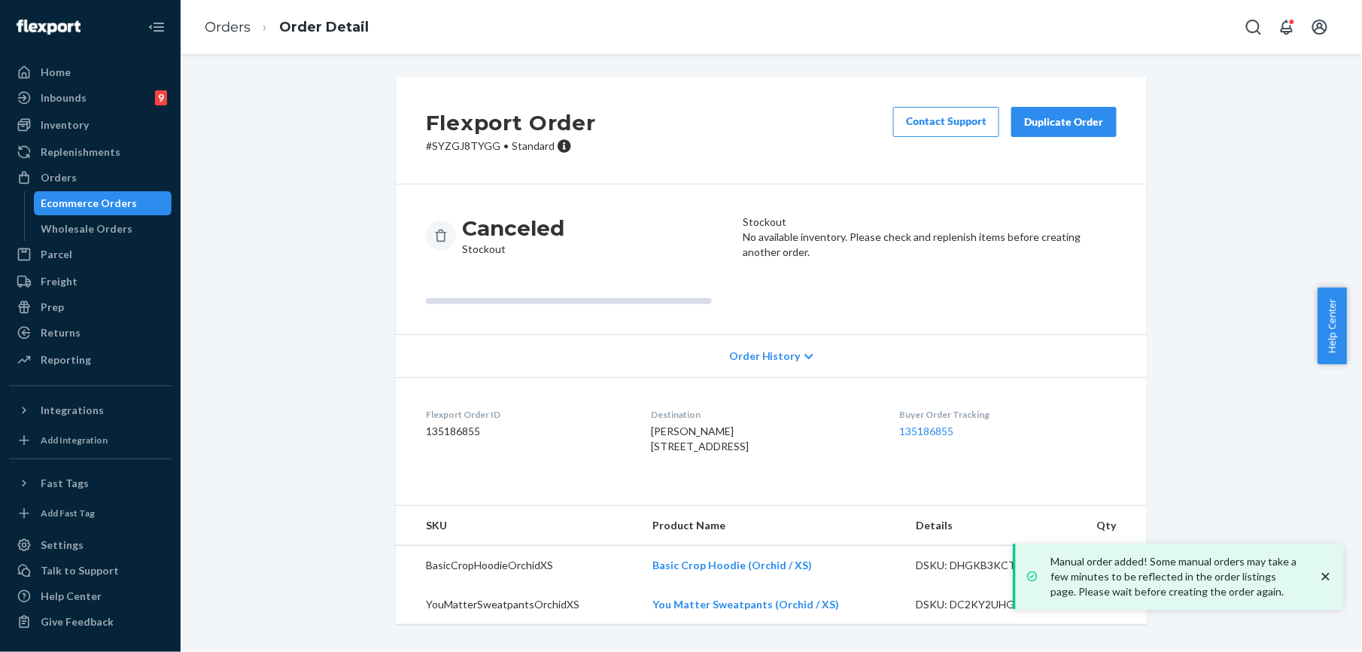
scroll to position [22, 0]
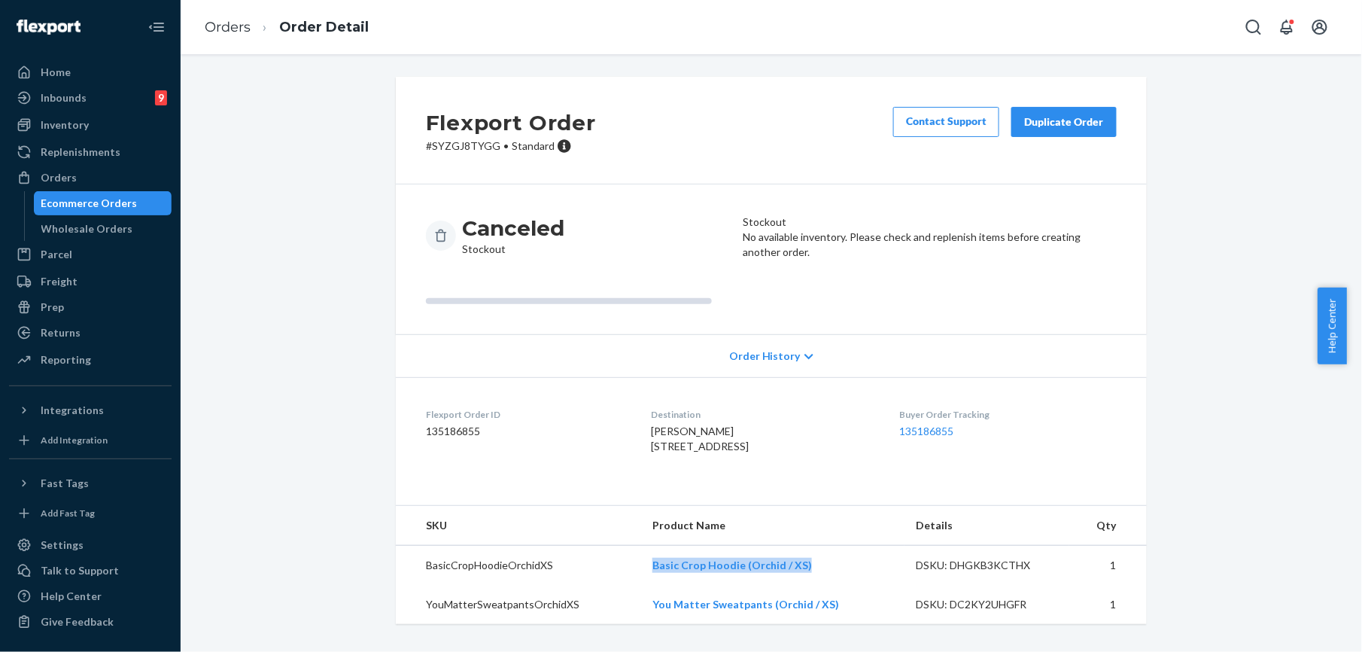
drag, startPoint x: 646, startPoint y: 573, endPoint x: 813, endPoint y: 576, distance: 167.1
click at [813, 576] on td "Basic Crop Hoodie (Orchid / XS)" at bounding box center [771, 566] width 263 height 40
copy link "Basic Crop Hoodie (Orchid / XS)"
click at [77, 124] on div "Inventory" at bounding box center [65, 124] width 48 height 15
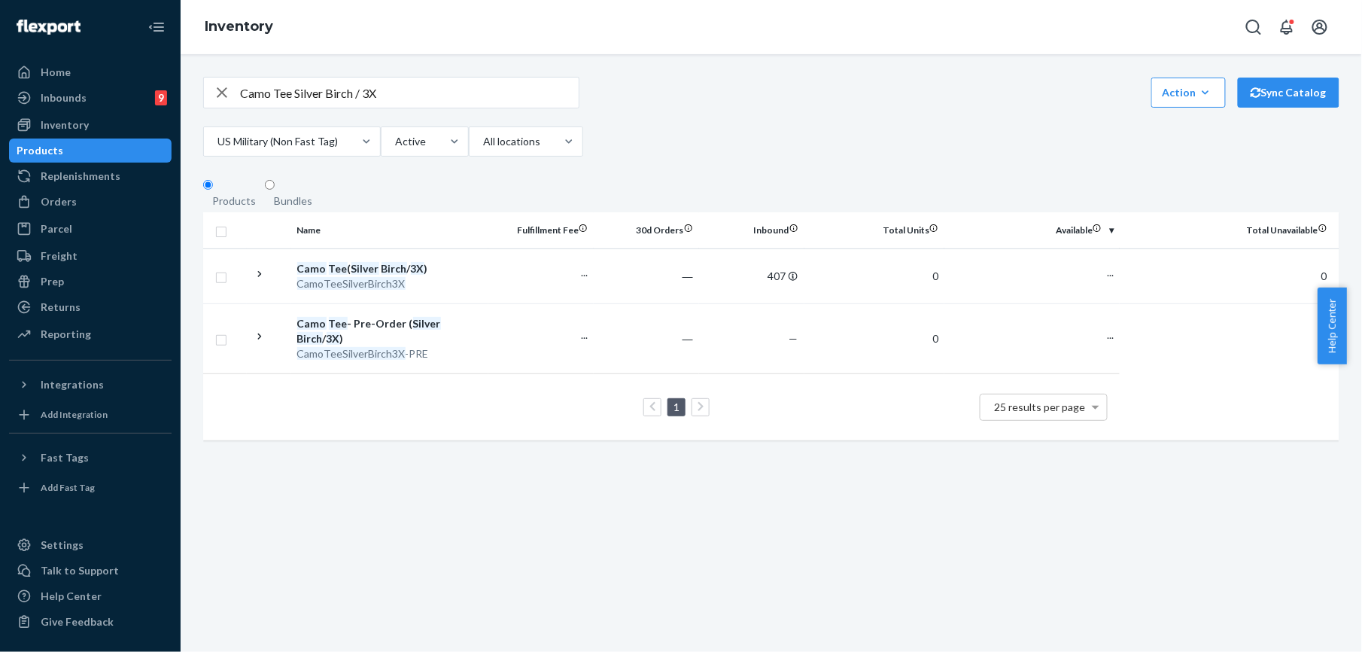
click at [221, 101] on icon "button" at bounding box center [222, 93] width 18 height 30
click at [272, 101] on input "text" at bounding box center [409, 93] width 339 height 30
paste input "Basic Crop Hoodie (Orchid / XS)"
type input "Basic Crop Hoodie (Orchid / XS)"
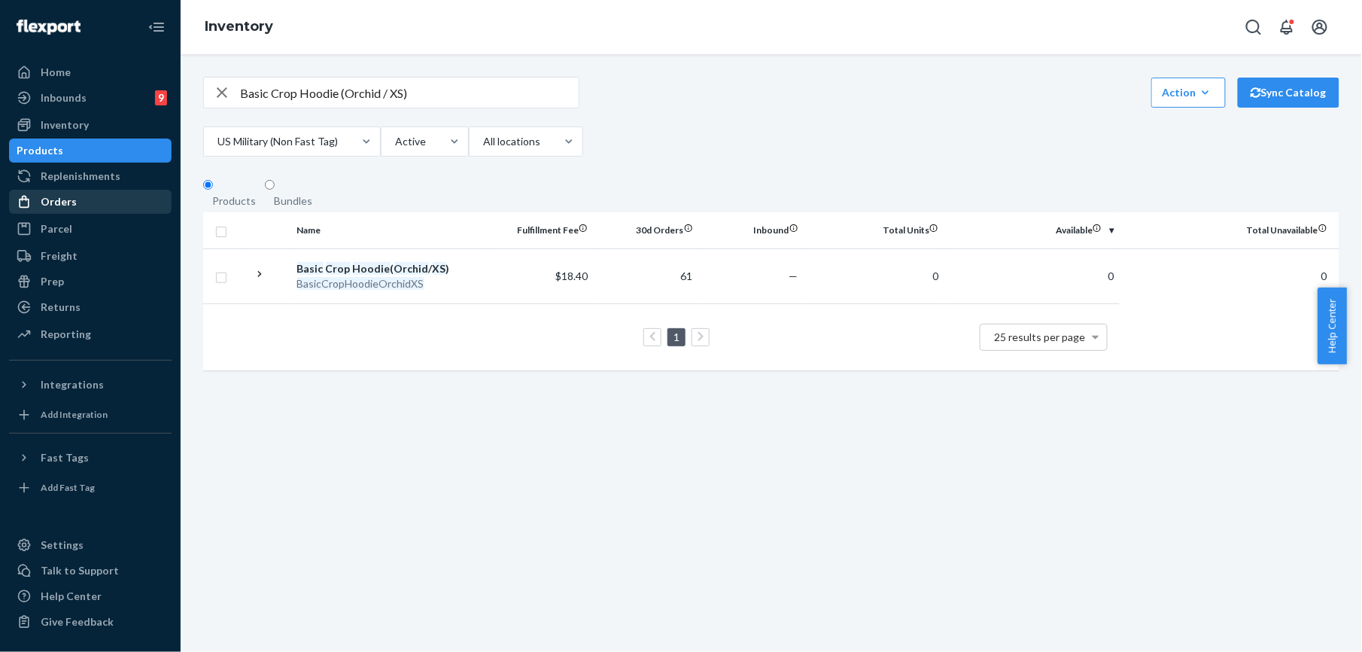
click at [77, 199] on div "Orders" at bounding box center [91, 201] width 160 height 21
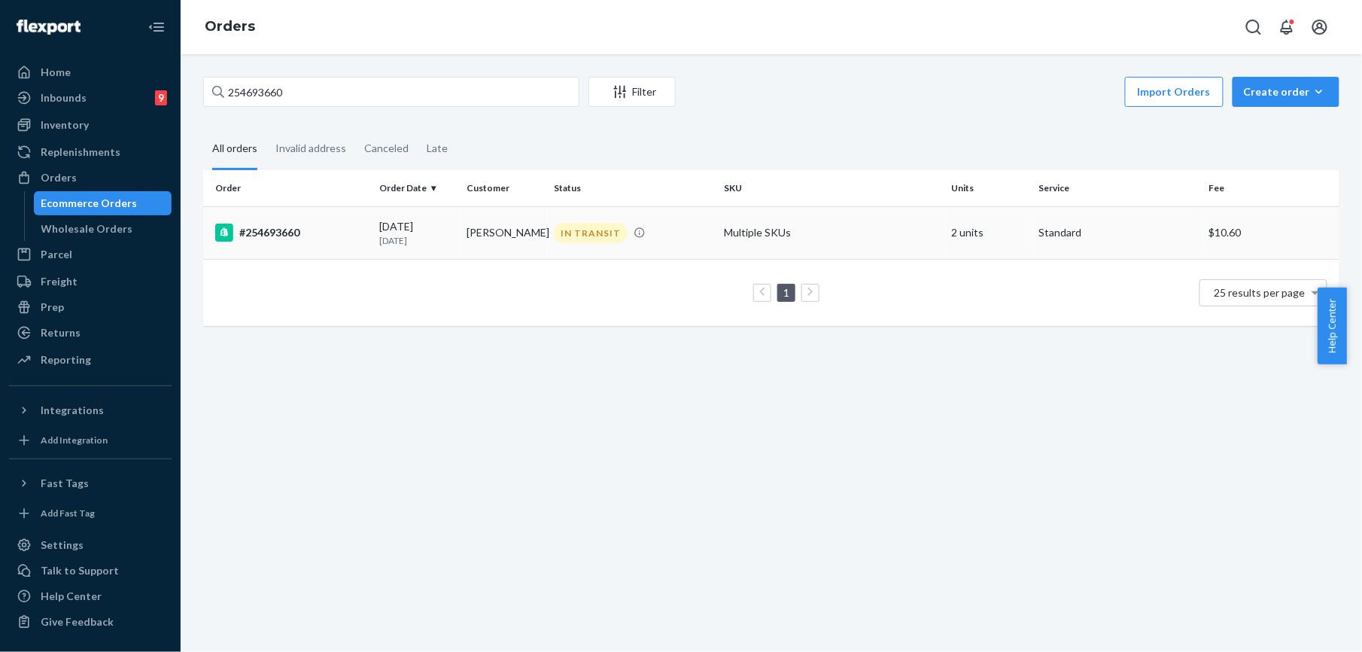
click at [268, 227] on div "#254693660" at bounding box center [291, 233] width 153 height 18
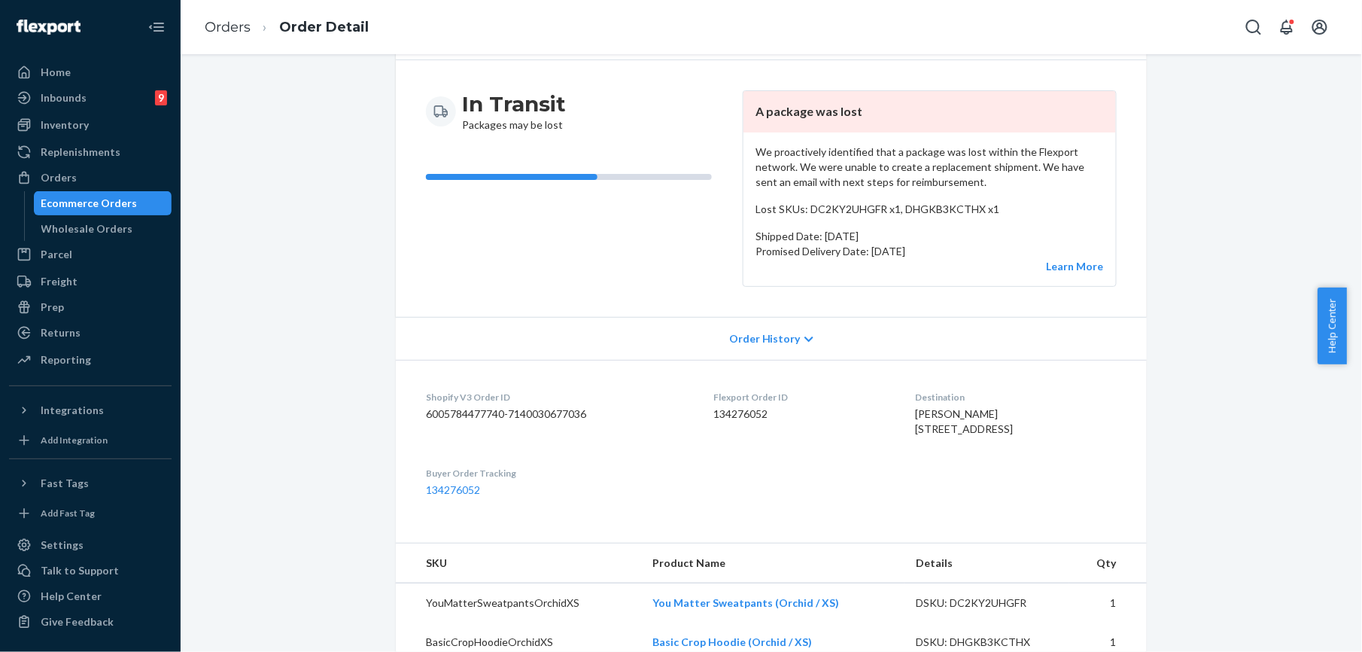
scroll to position [301, 0]
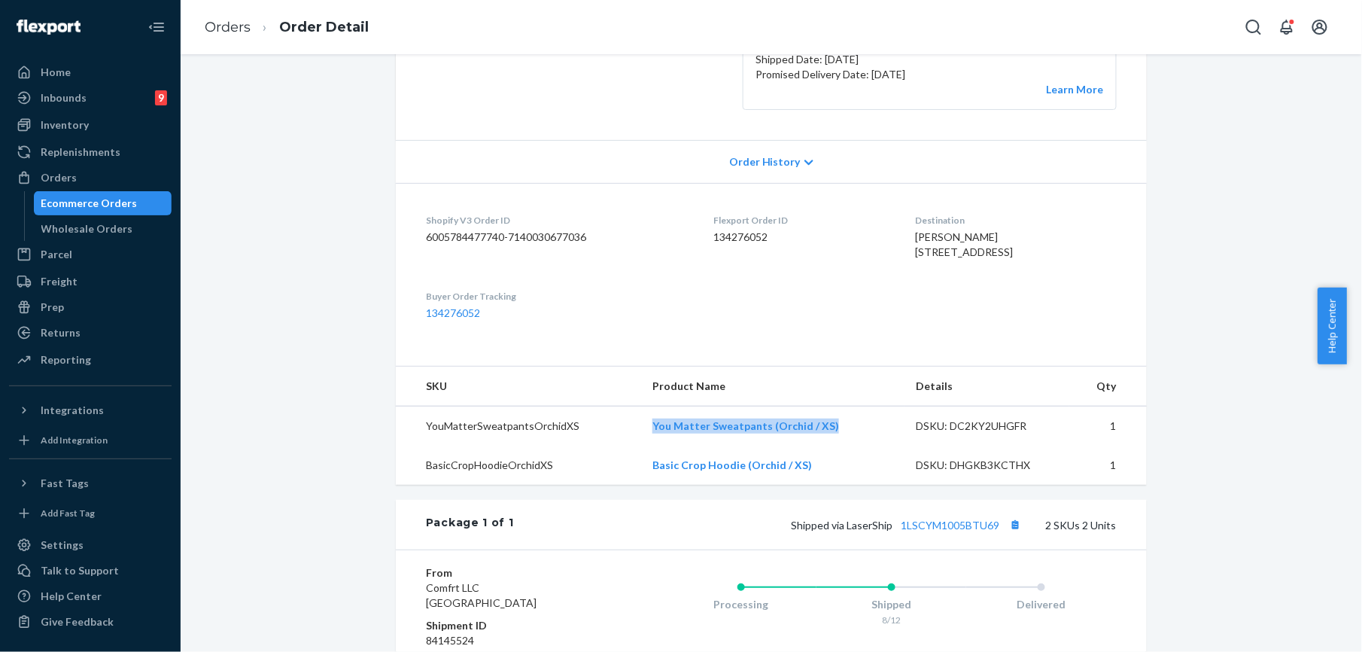
drag, startPoint x: 644, startPoint y: 449, endPoint x: 823, endPoint y: 461, distance: 178.8
click at [823, 446] on td "You Matter Sweatpants (Orchid / XS)" at bounding box center [771, 426] width 263 height 40
copy link "You Matter Sweatpants (Orchid / XS)"
click at [68, 130] on div "Inventory" at bounding box center [65, 124] width 48 height 15
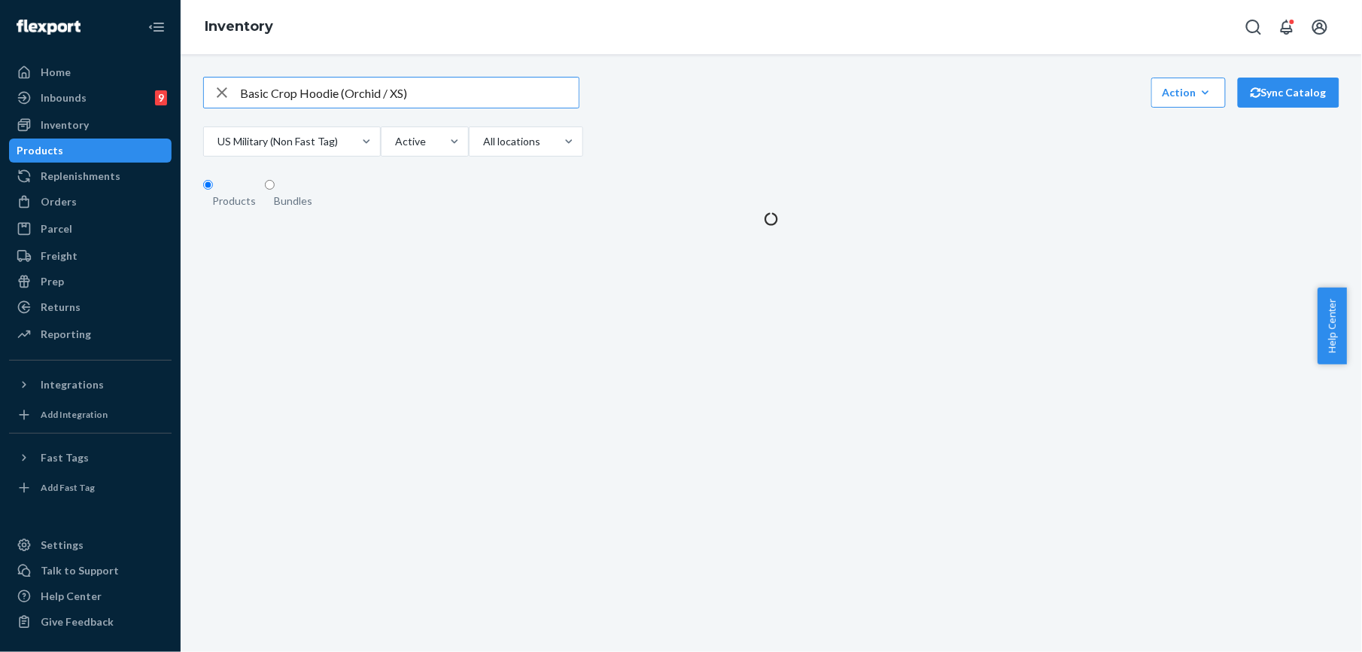
click at [278, 102] on input "Basic Crop Hoodie (Orchid / XS)" at bounding box center [409, 93] width 339 height 30
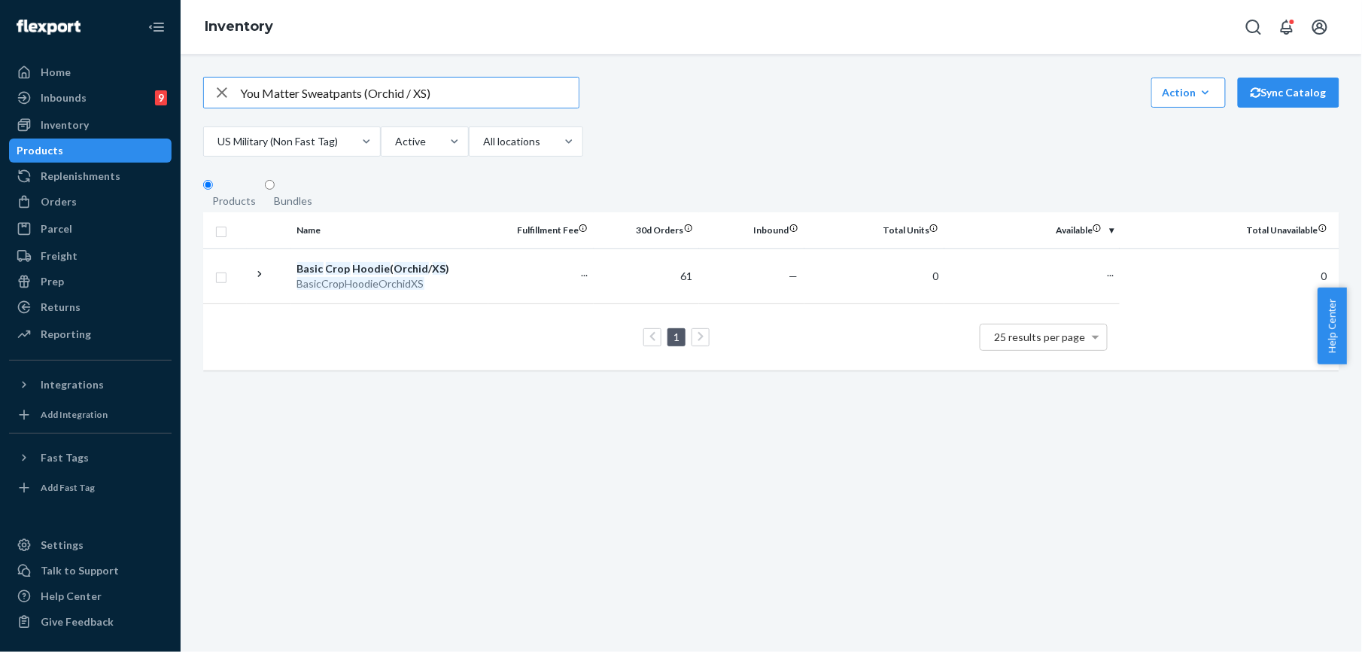
type input "You Matter Sweatpants (Orchid / XS)"
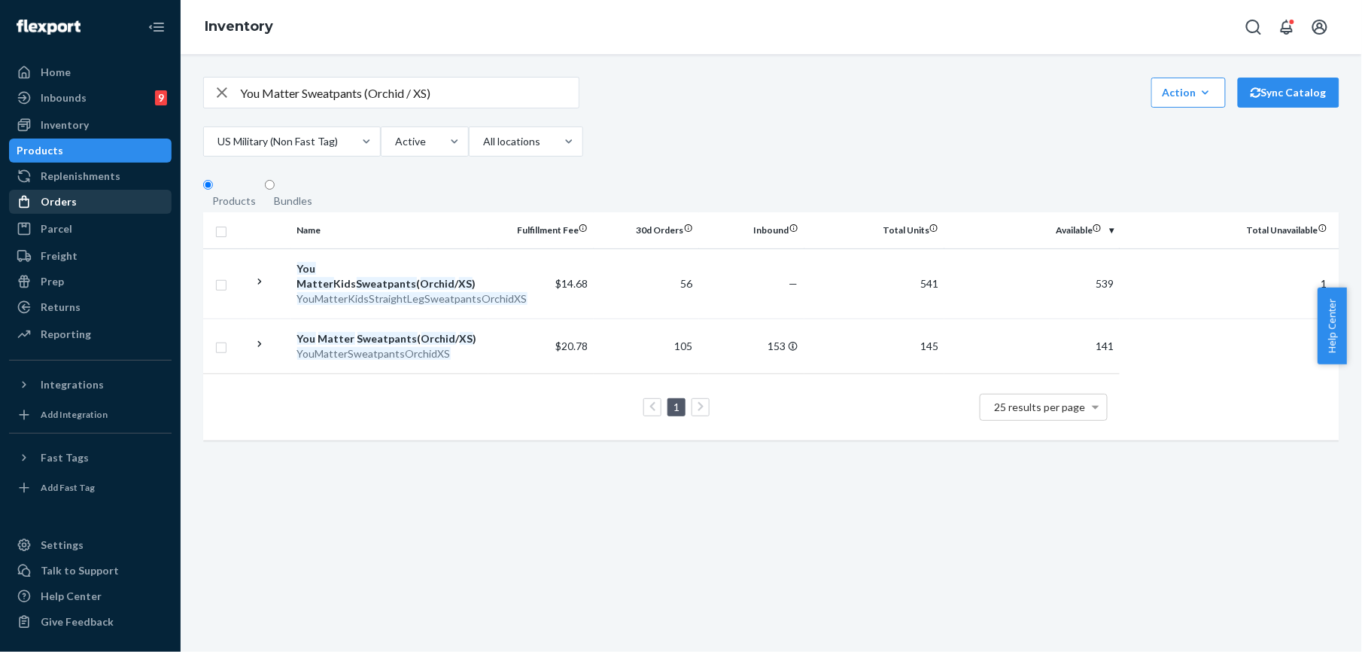
click at [75, 202] on div "Orders" at bounding box center [91, 201] width 160 height 21
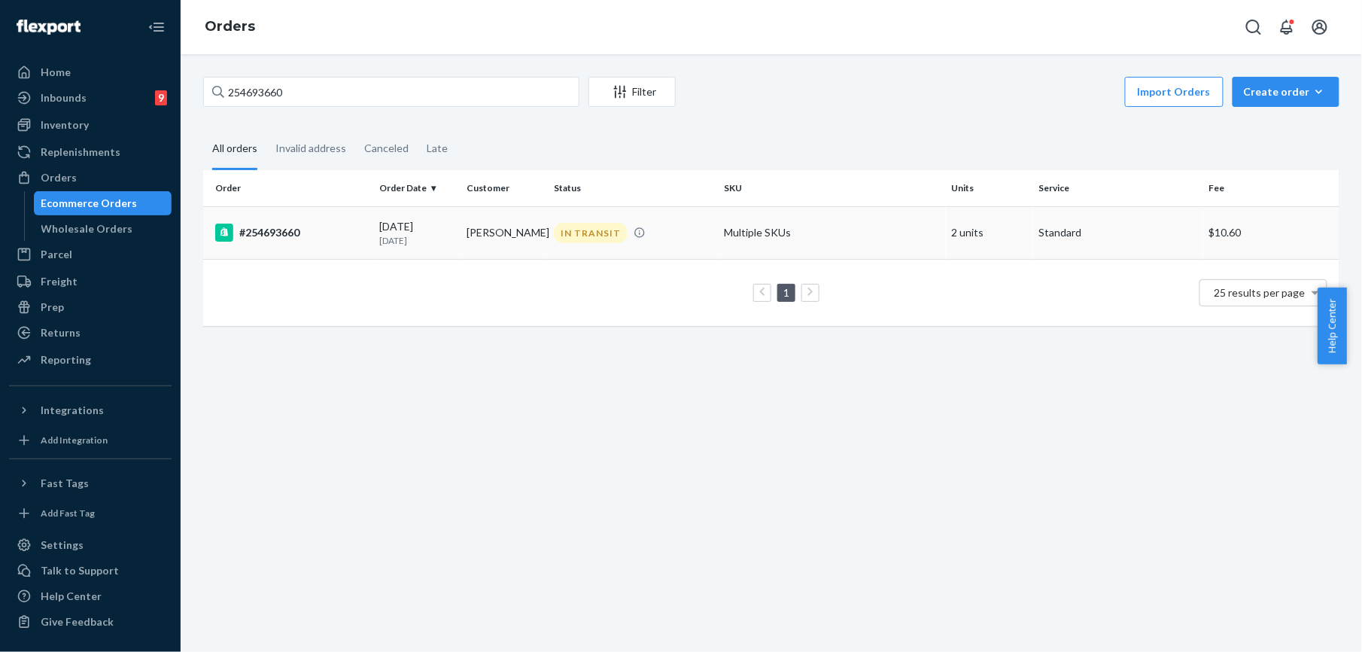
click at [296, 238] on div "#254693660" at bounding box center [291, 233] width 153 height 18
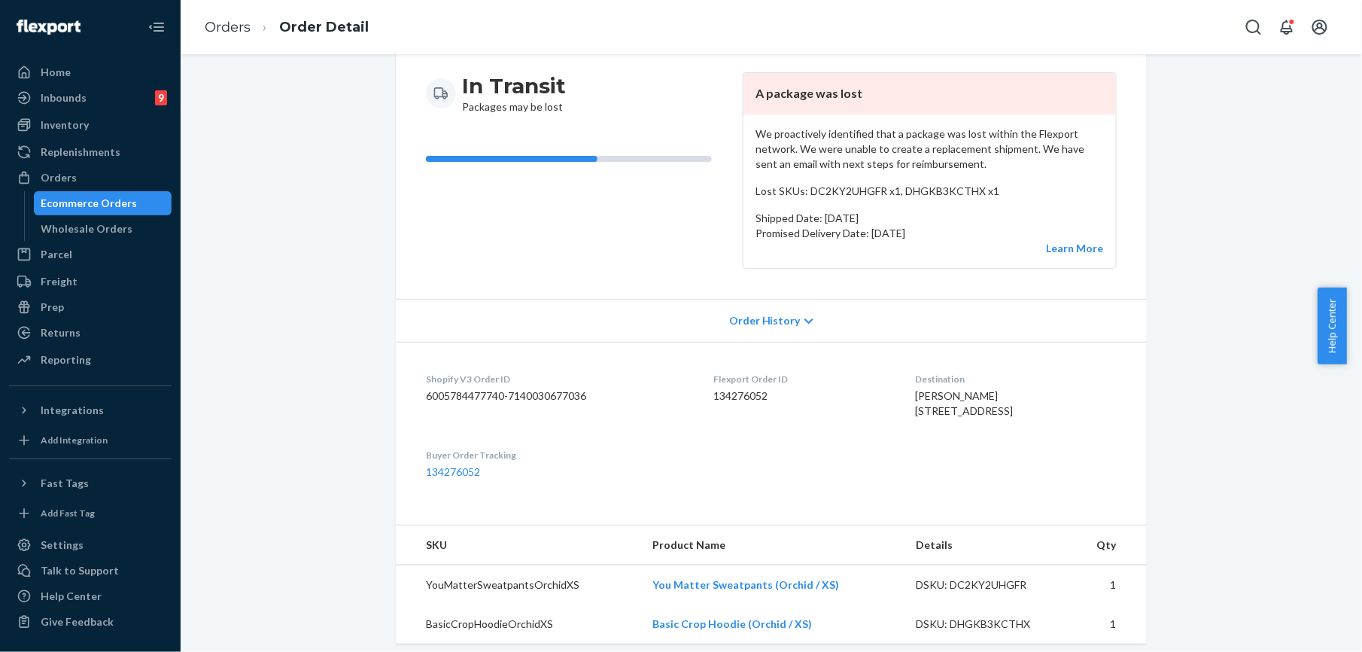
scroll to position [401, 0]
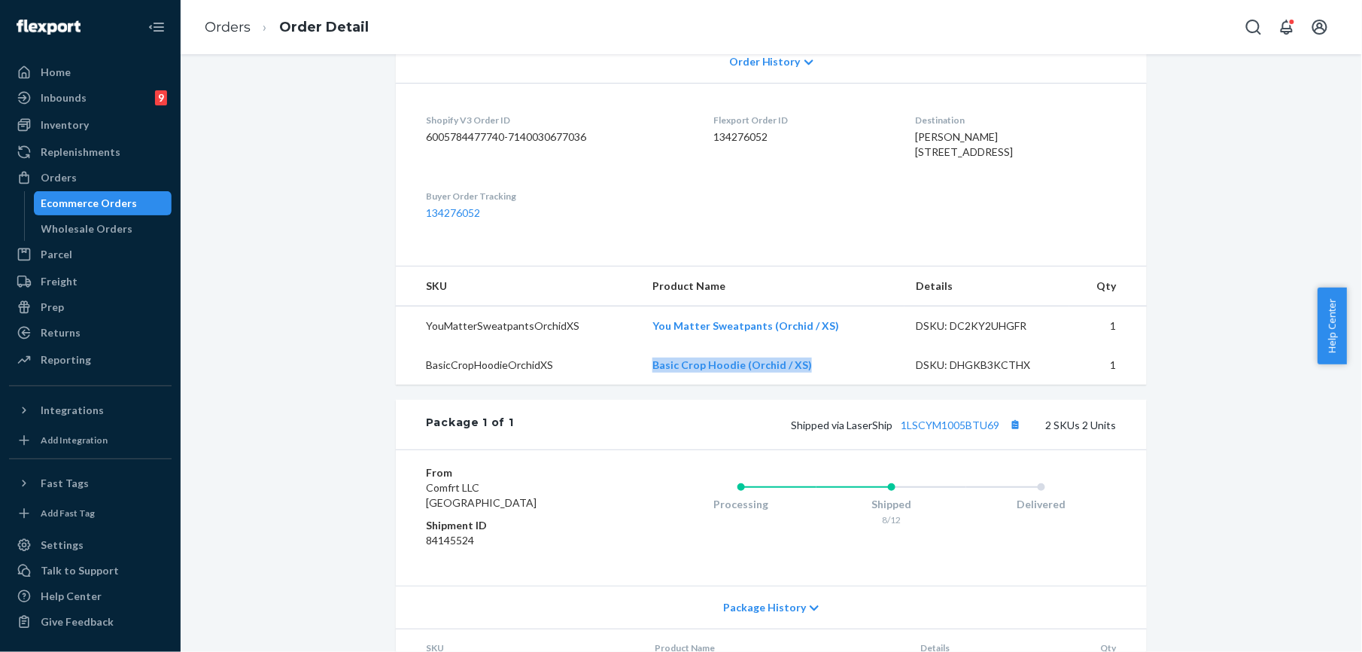
drag, startPoint x: 649, startPoint y: 398, endPoint x: 558, endPoint y: 366, distance: 95.9
click at [805, 385] on td "Basic Crop Hoodie (Orchid / XS)" at bounding box center [771, 364] width 263 height 39
copy link "Basic Crop Hoodie (Orchid / XS)"
